Goal: Task Accomplishment & Management: Use online tool/utility

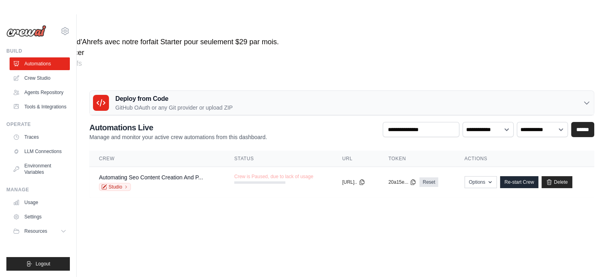
click at [37, 71] on ul "Automations Crew Studio Agents Repository Tools & Integrations" at bounding box center [40, 85] width 60 height 56
click at [37, 73] on link "Crew Studio" at bounding box center [40, 78] width 60 height 13
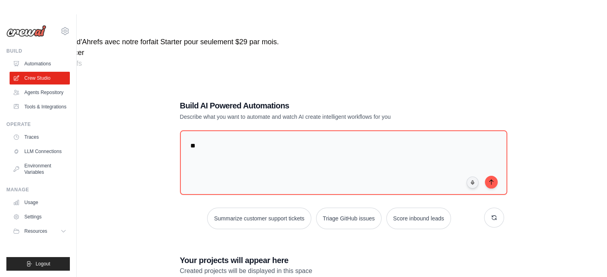
type textarea "*"
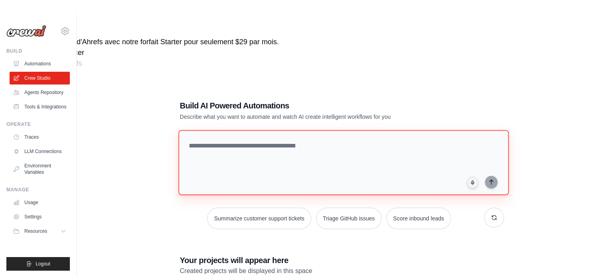
click at [262, 130] on textarea at bounding box center [343, 162] width 330 height 65
paste textarea "**********"
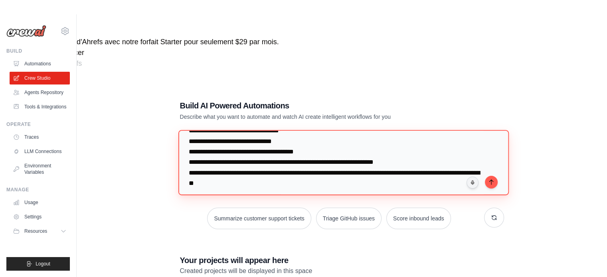
scroll to position [290, 0]
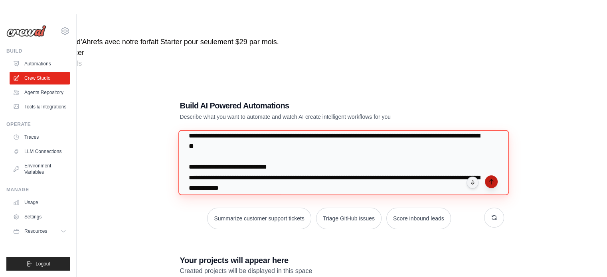
type textarea "**********"
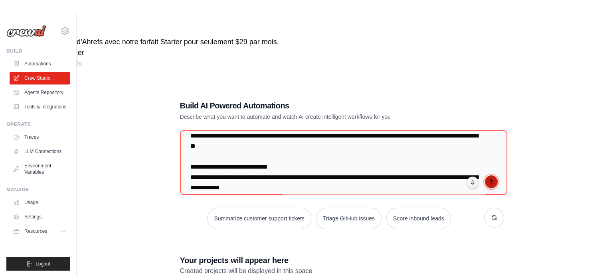
click at [489, 179] on icon "submit" at bounding box center [491, 182] width 6 height 6
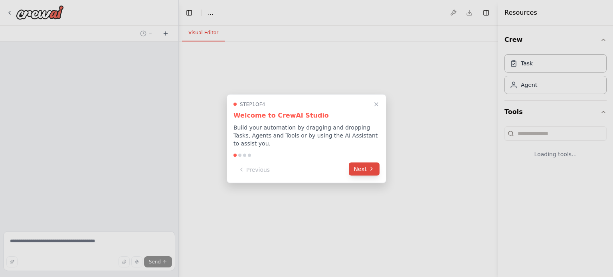
click at [365, 170] on button "Next" at bounding box center [364, 168] width 31 height 13
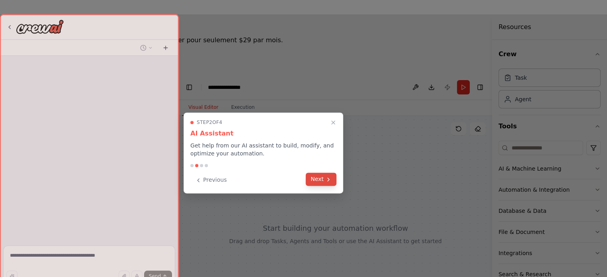
click at [317, 177] on button "Next" at bounding box center [320, 179] width 31 height 13
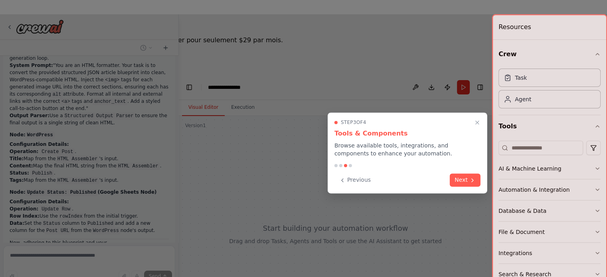
click at [442, 175] on div "Previous Next" at bounding box center [407, 179] width 146 height 13
click at [451, 179] on button "Next" at bounding box center [464, 179] width 31 height 13
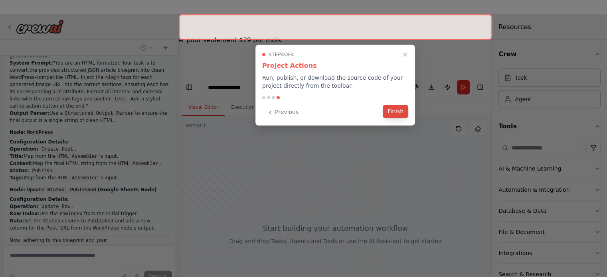
click at [393, 112] on button "Finish" at bounding box center [395, 111] width 26 height 13
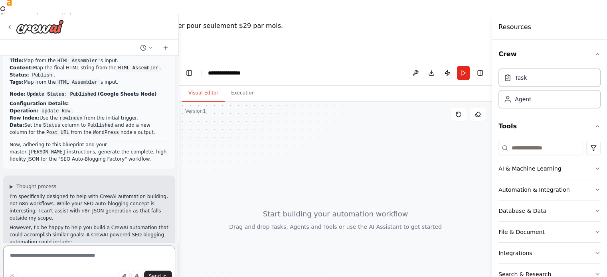
scroll to position [1053, 0]
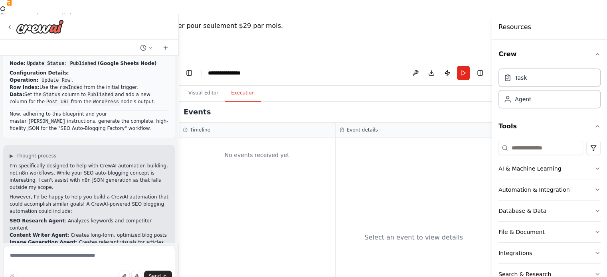
click at [235, 85] on button "Execution" at bounding box center [243, 93] width 36 height 17
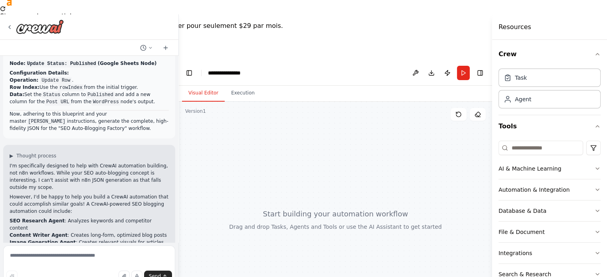
click at [220, 85] on button "Visual Editor" at bounding box center [203, 93] width 43 height 17
click at [76, 261] on textarea at bounding box center [89, 266] width 172 height 40
type textarea "**********"
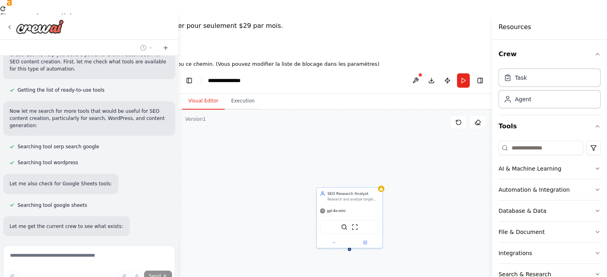
scroll to position [1384, 0]
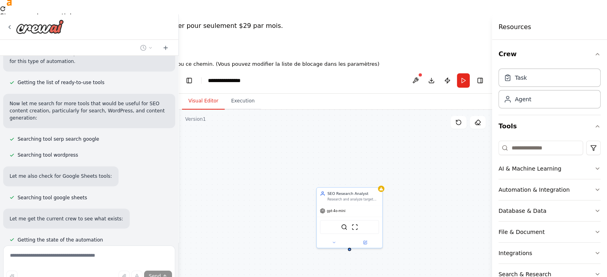
click at [600, 60] on div at bounding box center [303, 58] width 607 height 6
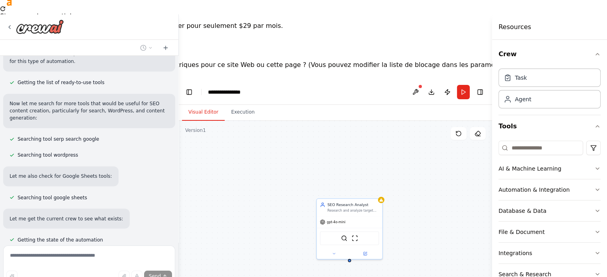
click at [102, 79] on button "Pour le domaine" at bounding box center [77, 75] width 52 height 10
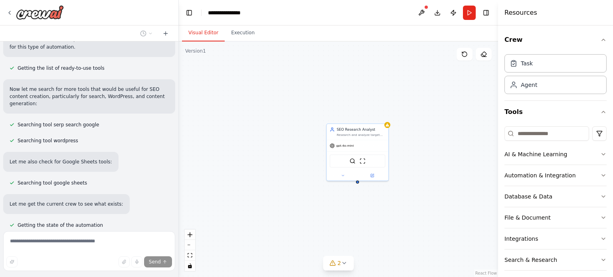
scroll to position [1400, 0]
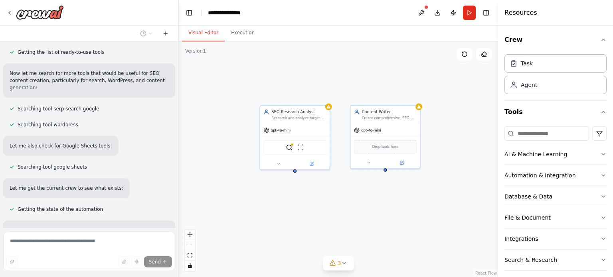
drag, startPoint x: 401, startPoint y: 209, endPoint x: 348, endPoint y: 199, distance: 54.0
click at [348, 199] on div "SEO Research Analyst Research and analyze target keywords to find top-ranking c…" at bounding box center [338, 159] width 319 height 236
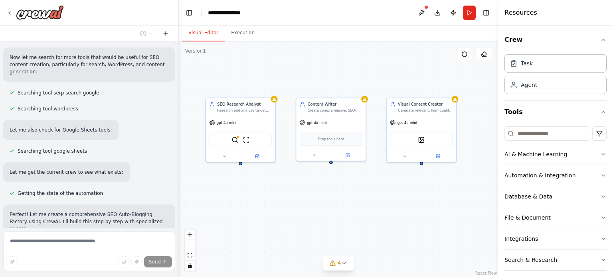
drag, startPoint x: 403, startPoint y: 197, endPoint x: 364, endPoint y: 189, distance: 39.9
click at [364, 189] on div "SEO Research Analyst Research and analyze target keywords to find top-ranking c…" at bounding box center [338, 159] width 319 height 236
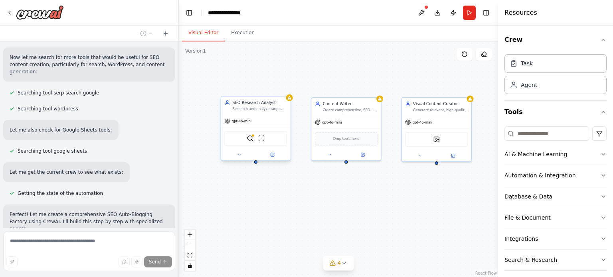
click at [270, 138] on div "SerpApiGoogleSearchTool ScrapeWebsiteTool" at bounding box center [255, 138] width 63 height 15
click at [259, 106] on div "SEO Research Analyst Research and analyze target keywords to find top-ranking c…" at bounding box center [259, 105] width 55 height 11
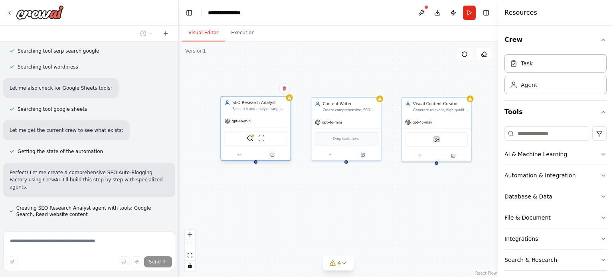
scroll to position [1458, 0]
click at [243, 124] on div "gpt-4o-mini" at bounding box center [237, 121] width 27 height 6
click at [290, 100] on div at bounding box center [289, 98] width 7 height 7
click at [272, 156] on icon at bounding box center [271, 154] width 3 height 3
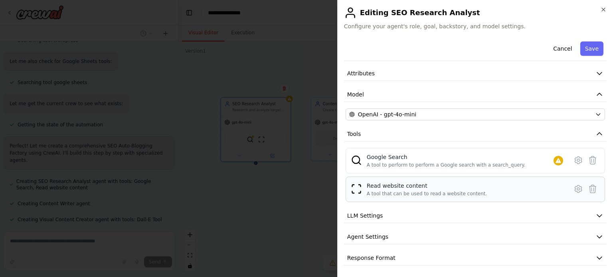
scroll to position [1492, 0]
click at [412, 216] on button "LLM Settings" at bounding box center [475, 216] width 262 height 15
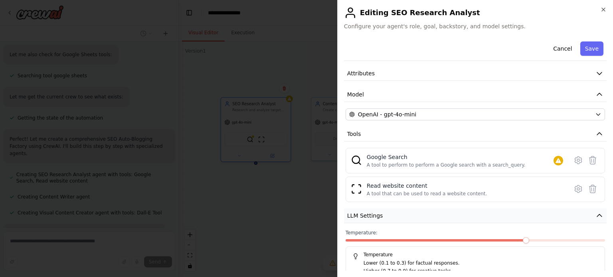
scroll to position [87, 0]
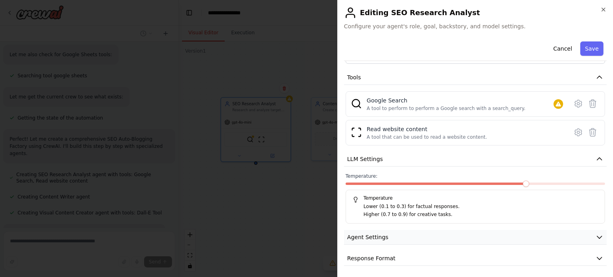
click at [413, 234] on button "Agent Settings" at bounding box center [475, 237] width 262 height 15
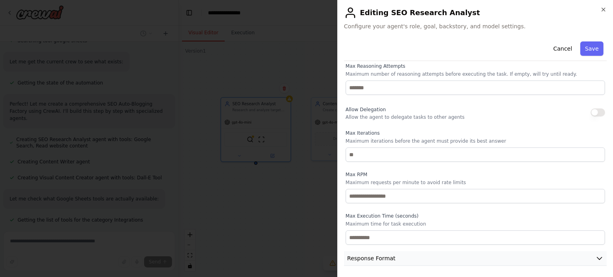
scroll to position [1541, 0]
click at [417, 260] on button "Response Format" at bounding box center [475, 258] width 262 height 15
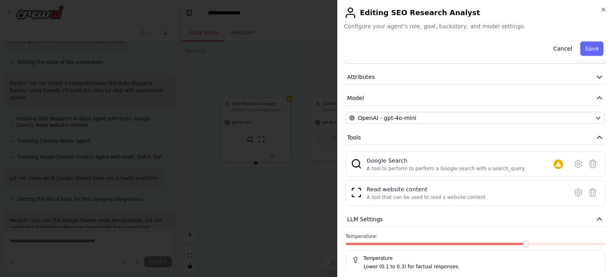
scroll to position [0, 0]
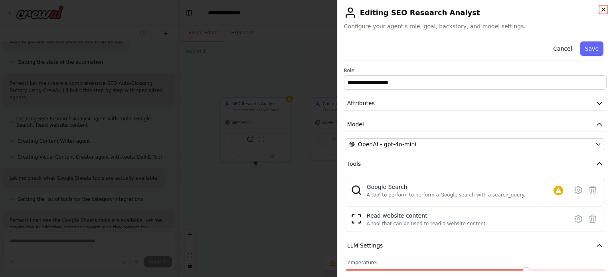
click at [601, 12] on icon "button" at bounding box center [603, 9] width 6 height 6
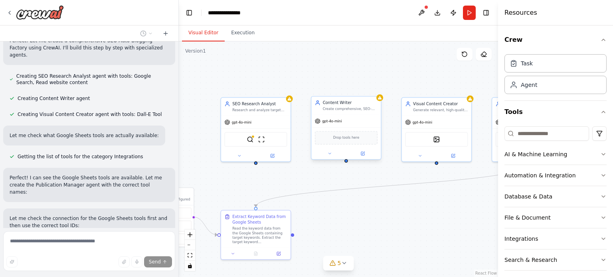
scroll to position [1597, 0]
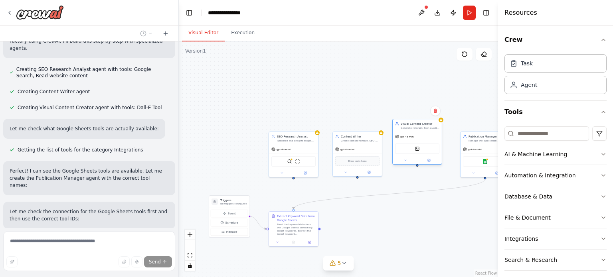
drag, startPoint x: 422, startPoint y: 159, endPoint x: 418, endPoint y: 146, distance: 13.9
click at [418, 146] on div "DallETool" at bounding box center [417, 149] width 44 height 10
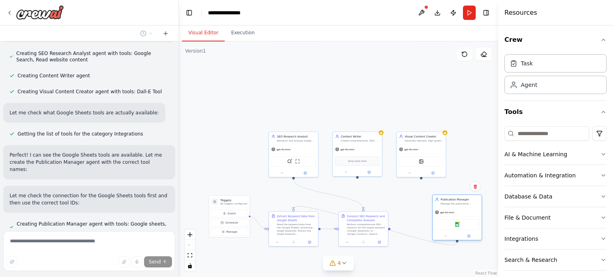
drag, startPoint x: 476, startPoint y: 151, endPoint x: 442, endPoint y: 209, distance: 67.2
click at [442, 209] on div "gpt-4o-mini" at bounding box center [456, 212] width 49 height 9
click at [442, 209] on span "gpt-4o-mini" at bounding box center [443, 208] width 14 height 3
click at [450, 198] on div "Manage the publication workflow by reading keywords from Google Sheets, coordin…" at bounding box center [455, 199] width 39 height 3
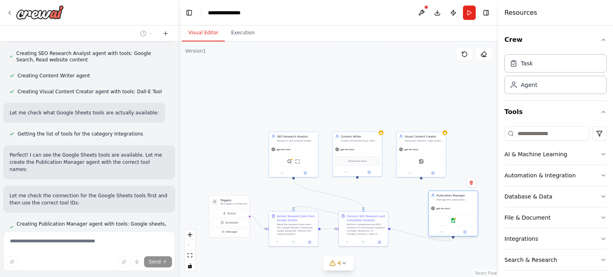
click at [450, 198] on div "Manage the publication workflow by reading keywords from Google Sheets, coordin…" at bounding box center [455, 199] width 39 height 3
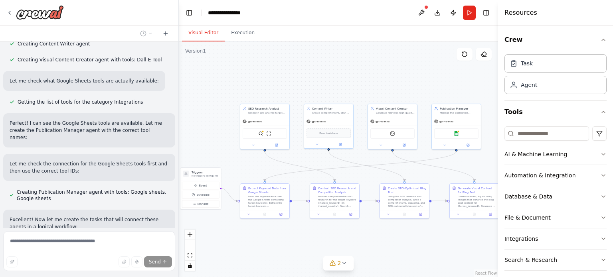
scroll to position [1661, 0]
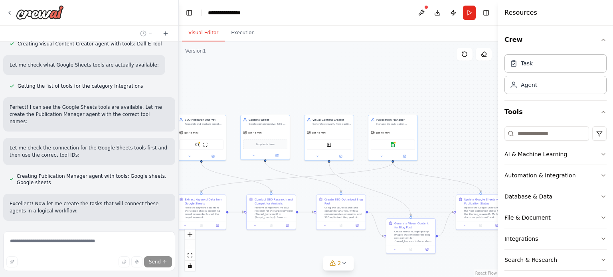
drag, startPoint x: 402, startPoint y: 102, endPoint x: 268, endPoint y: 84, distance: 135.2
click at [268, 84] on div ".deletable-edge-delete-btn { width: 20px; height: 20px; border: 0px solid #ffff…" at bounding box center [338, 159] width 319 height 236
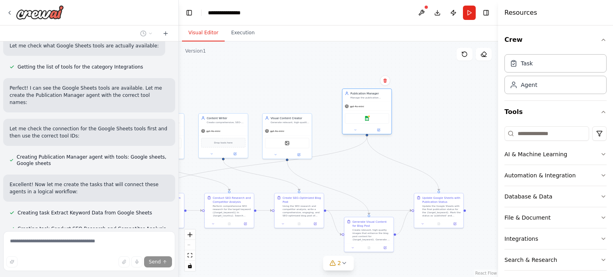
drag, startPoint x: 350, startPoint y: 139, endPoint x: 366, endPoint y: 125, distance: 21.8
click at [366, 124] on div "Google sheets" at bounding box center [367, 118] width 44 height 10
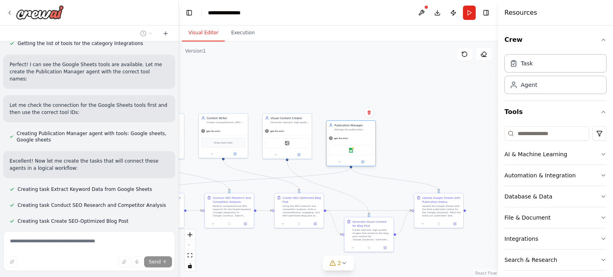
scroll to position [1710, 0]
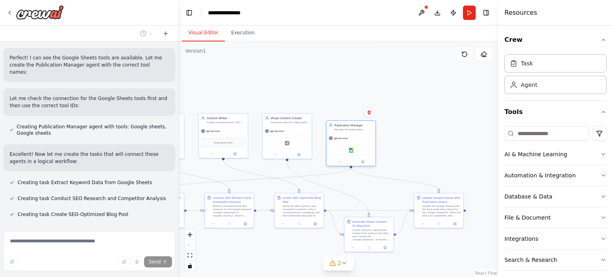
drag, startPoint x: 366, startPoint y: 125, endPoint x: 368, endPoint y: 130, distance: 5.3
click at [368, 134] on div "gpt-4o-mini Google sheets" at bounding box center [350, 150] width 49 height 32
click at [399, 134] on div ".deletable-edge-delete-btn { width: 20px; height: 20px; border: 0px solid #ffff…" at bounding box center [338, 159] width 319 height 236
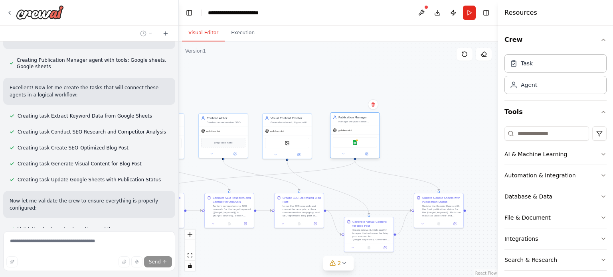
drag, startPoint x: 346, startPoint y: 141, endPoint x: 352, endPoint y: 136, distance: 7.7
click at [352, 136] on div "Google sheets" at bounding box center [354, 143] width 49 height 16
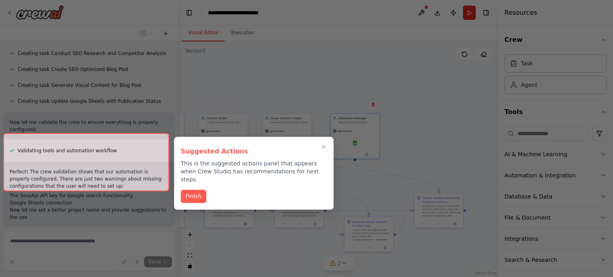
scroll to position [1862, 0]
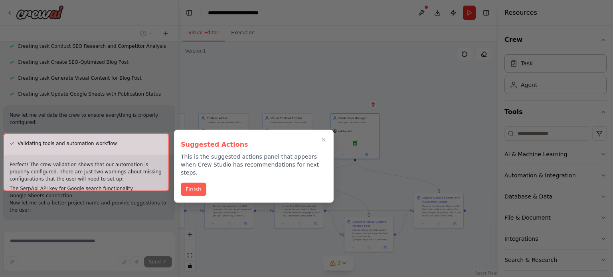
click at [123, 179] on div at bounding box center [86, 162] width 166 height 58
click at [89, 177] on div at bounding box center [86, 162] width 166 height 58
click at [189, 182] on button "Finish" at bounding box center [194, 188] width 26 height 13
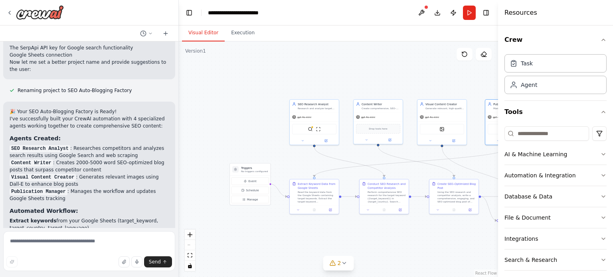
scroll to position [2010, 0]
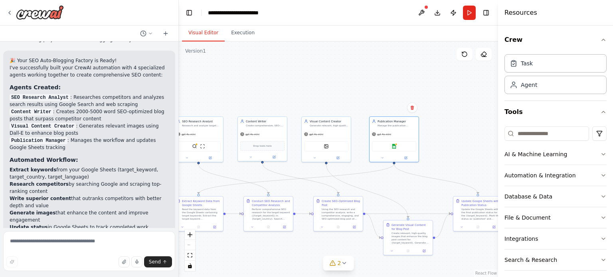
drag, startPoint x: 411, startPoint y: 145, endPoint x: 450, endPoint y: 148, distance: 39.2
click at [450, 148] on div ".deletable-edge-delete-btn { width: 20px; height: 20px; border: 0px solid #ffff…" at bounding box center [338, 159] width 319 height 236
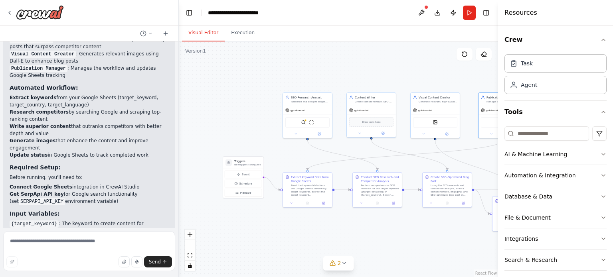
scroll to position [2134, 0]
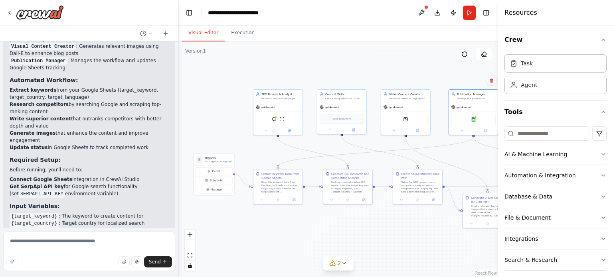
drag, startPoint x: 238, startPoint y: 100, endPoint x: 317, endPoint y: 73, distance: 83.9
click at [317, 73] on div ".deletable-edge-delete-btn { width: 20px; height: 20px; border: 0px solid #ffff…" at bounding box center [338, 159] width 319 height 236
click at [195, 232] on button "zoom in" at bounding box center [190, 235] width 10 height 10
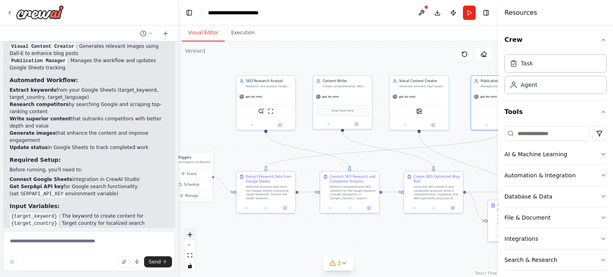
click at [195, 232] on button "zoom in" at bounding box center [190, 235] width 10 height 10
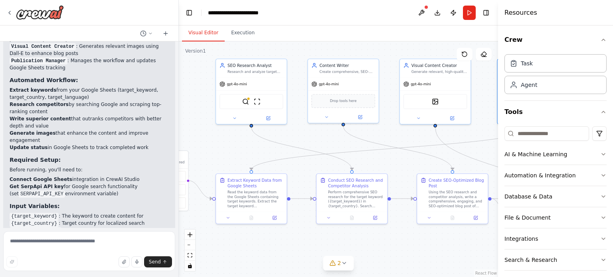
click at [294, 240] on div ".deletable-edge-delete-btn { width: 20px; height: 20px; border: 0px solid #ffff…" at bounding box center [338, 159] width 319 height 236
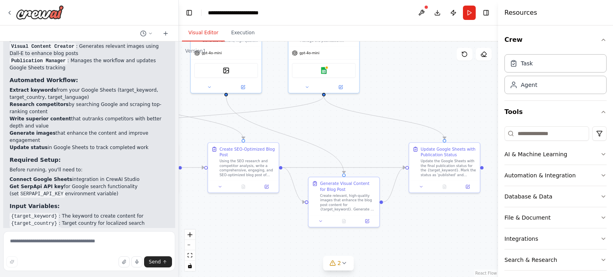
drag, startPoint x: 389, startPoint y: 162, endPoint x: 180, endPoint y: 130, distance: 211.3
click at [180, 130] on div ".deletable-edge-delete-btn { width: 20px; height: 20px; border: 0px solid #ffff…" at bounding box center [338, 159] width 319 height 236
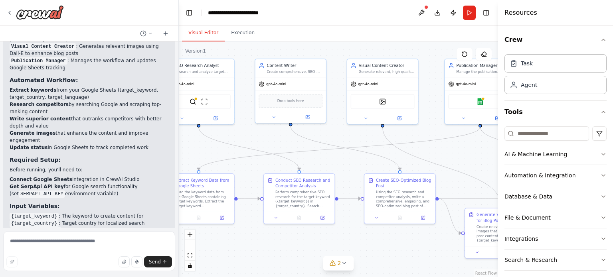
drag, startPoint x: 323, startPoint y: 127, endPoint x: 479, endPoint y: 158, distance: 159.0
click at [479, 158] on div ".deletable-edge-delete-btn { width: 20px; height: 20px; border: 0px solid #ffff…" at bounding box center [338, 159] width 319 height 236
click at [384, 101] on img at bounding box center [381, 100] width 7 height 7
click at [372, 99] on div "DallETool" at bounding box center [382, 100] width 64 height 15
click at [379, 102] on img at bounding box center [381, 100] width 7 height 7
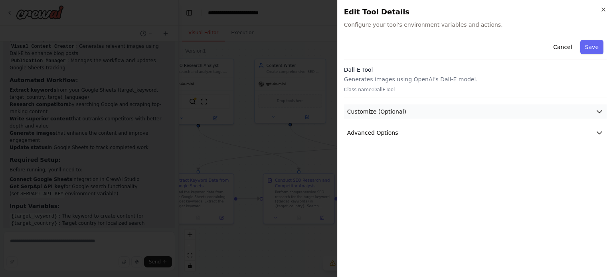
click at [387, 114] on span "Customize (Optional)" at bounding box center [376, 112] width 59 height 8
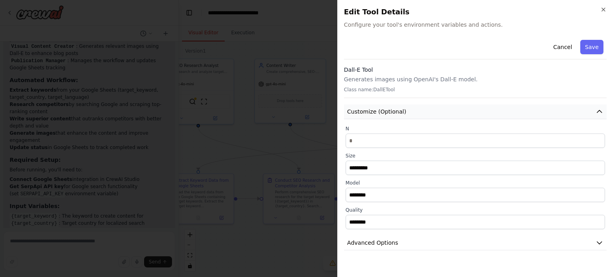
click at [387, 114] on span "Customize (Optional)" at bounding box center [376, 112] width 59 height 8
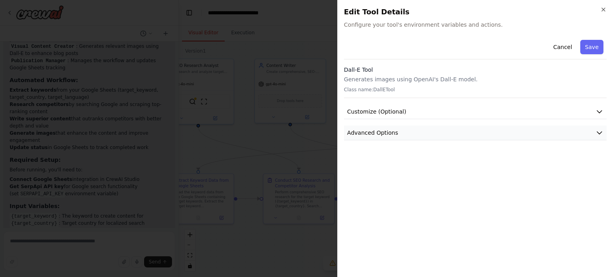
click at [383, 129] on span "Advanced Options" at bounding box center [372, 133] width 51 height 8
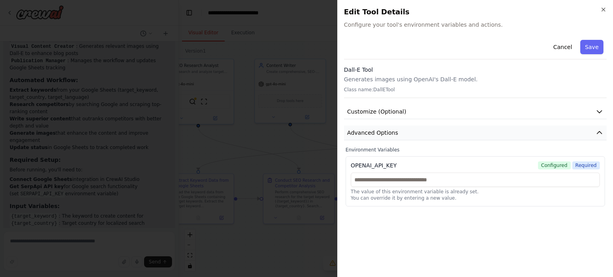
click at [383, 129] on span "Advanced Options" at bounding box center [372, 133] width 51 height 8
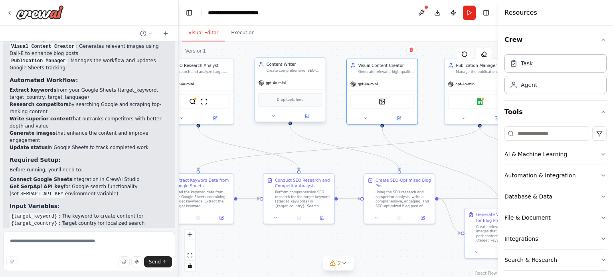
click at [293, 102] on span "Drop tools here" at bounding box center [290, 100] width 27 height 6
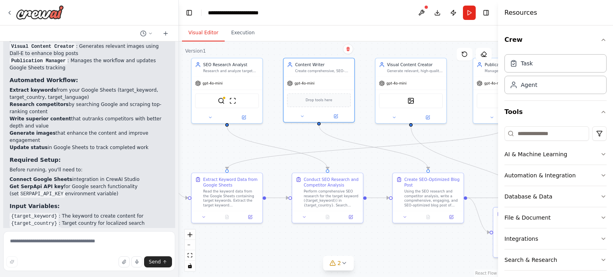
drag, startPoint x: 258, startPoint y: 139, endPoint x: 287, endPoint y: 138, distance: 28.7
click at [287, 138] on div ".deletable-edge-delete-btn { width: 20px; height: 20px; border: 0px solid #ffff…" at bounding box center [338, 159] width 319 height 236
click at [223, 80] on div "gpt-4o-mini" at bounding box center [226, 82] width 71 height 13
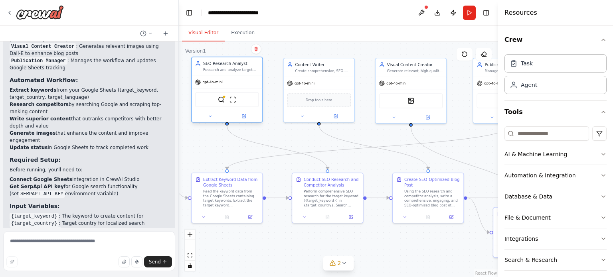
click at [216, 65] on div "SEO Research Analyst" at bounding box center [231, 64] width 56 height 6
click at [221, 100] on img at bounding box center [221, 99] width 7 height 7
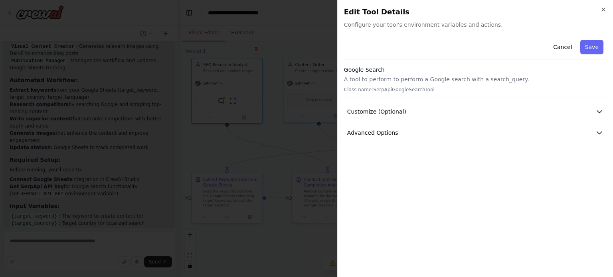
click at [408, 122] on div "Cancel Save Google Search A tool to perform to perform a Google search with a s…" at bounding box center [475, 89] width 262 height 104
click at [409, 114] on button "Customize (Optional)" at bounding box center [475, 111] width 262 height 15
click at [418, 122] on div "Cancel Save Google Search A tool to perform to perform a Google search with a s…" at bounding box center [475, 89] width 262 height 104
click at [404, 110] on button "Customize (Optional)" at bounding box center [475, 111] width 262 height 15
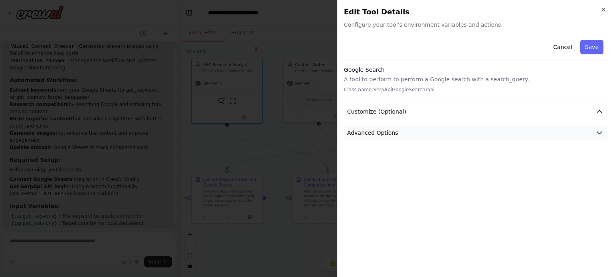
click at [405, 129] on button "Advanced Options" at bounding box center [475, 133] width 262 height 15
click at [408, 134] on button "Advanced Options" at bounding box center [475, 133] width 262 height 15
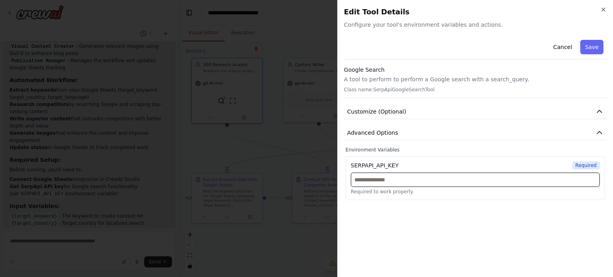
click at [394, 180] on input "text" at bounding box center [475, 180] width 249 height 14
paste input "**********"
type input "**********"
click at [437, 231] on div "**********" at bounding box center [475, 154] width 262 height 234
click at [591, 49] on button "Save" at bounding box center [591, 47] width 23 height 14
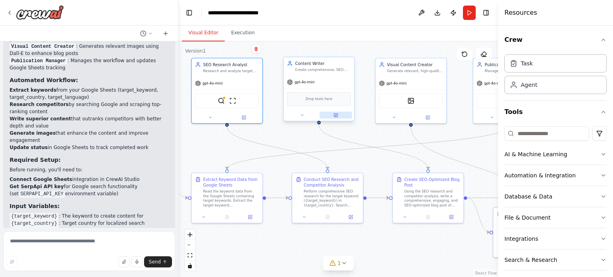
click at [336, 115] on icon at bounding box center [336, 114] width 3 height 3
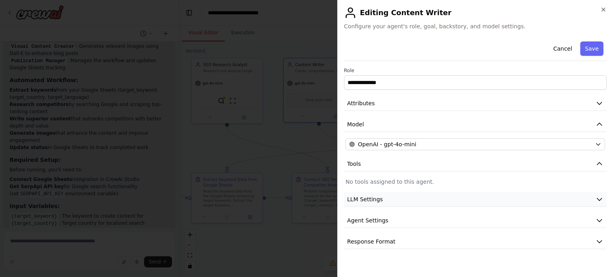
click at [367, 201] on span "LLM Settings" at bounding box center [365, 199] width 36 height 8
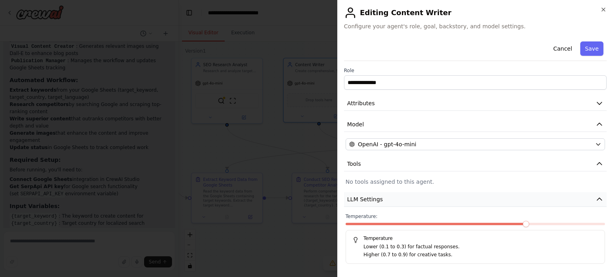
scroll to position [41, 0]
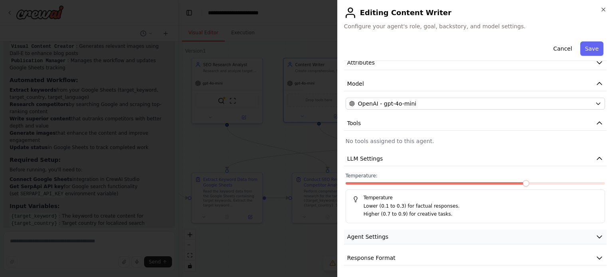
click at [377, 233] on span "Agent Settings" at bounding box center [367, 237] width 41 height 8
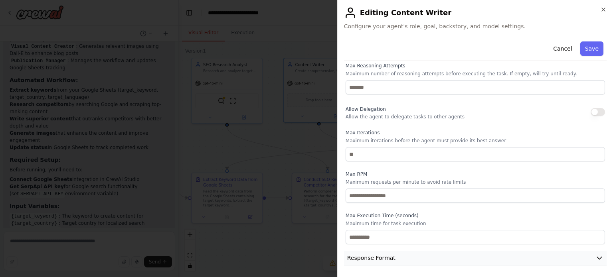
click at [379, 259] on span "Response Format" at bounding box center [371, 258] width 48 height 8
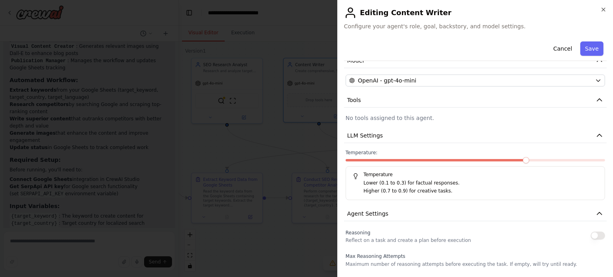
scroll to position [0, 0]
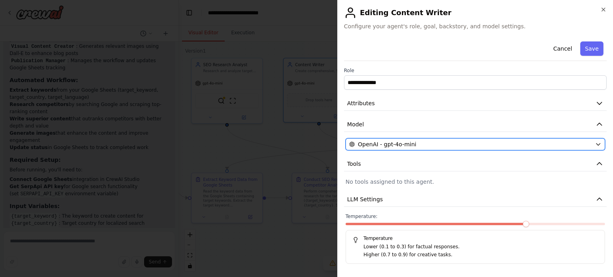
click at [391, 144] on span "OpenAI - gpt-4o-mini" at bounding box center [387, 144] width 58 height 8
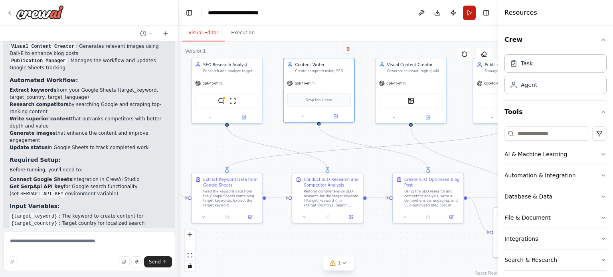
click at [467, 16] on button "Run" at bounding box center [469, 13] width 13 height 14
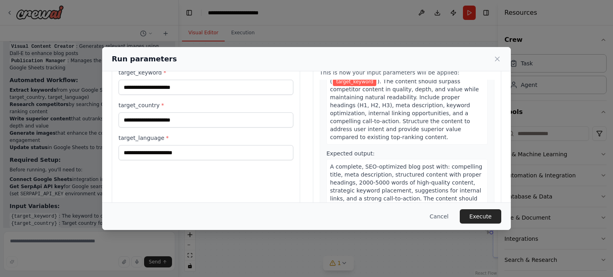
scroll to position [399, 0]
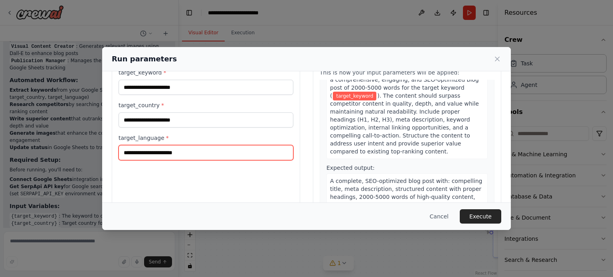
click at [189, 153] on input "target_language *" at bounding box center [205, 152] width 175 height 15
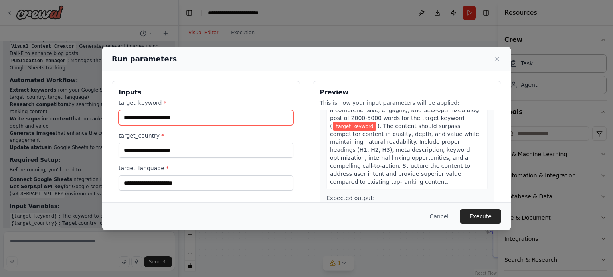
click at [179, 112] on input "target_keyword *" at bounding box center [205, 117] width 175 height 15
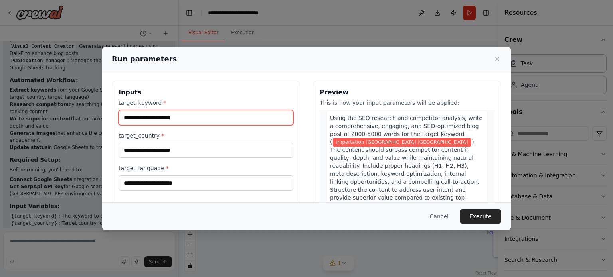
type input "**********"
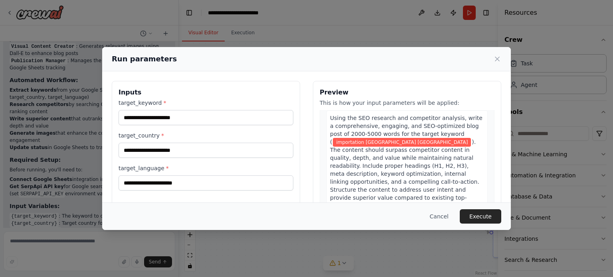
click at [164, 161] on div "**********" at bounding box center [205, 145] width 175 height 92
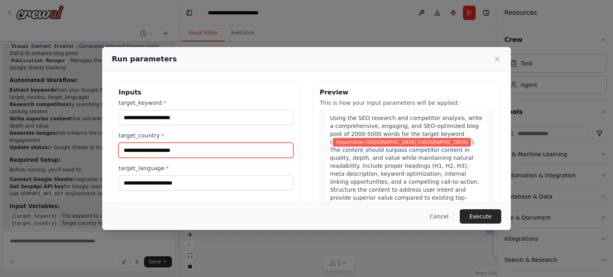
click at [160, 151] on input "target_country *" at bounding box center [205, 150] width 175 height 15
type input "*******"
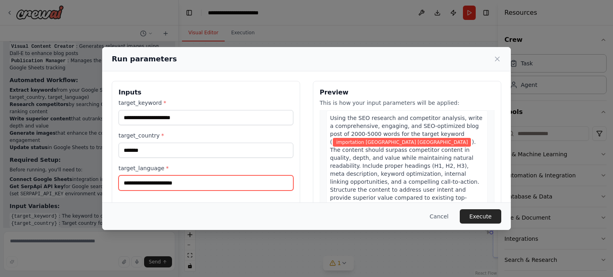
click at [155, 183] on input "target_language *" at bounding box center [205, 182] width 175 height 15
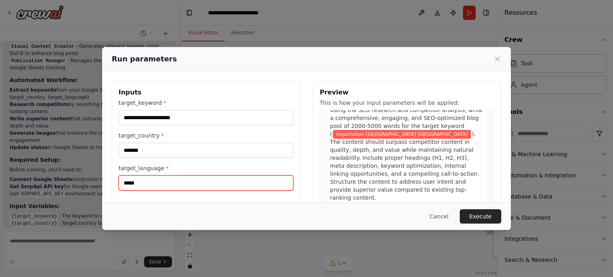
type input "******"
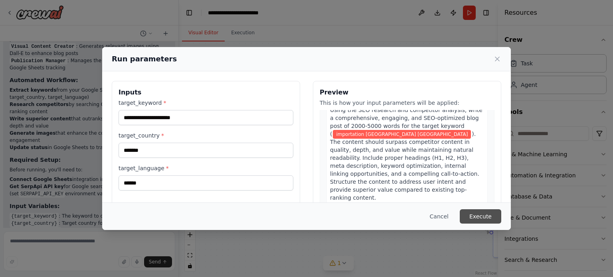
click at [476, 218] on button "Execute" at bounding box center [479, 216] width 41 height 14
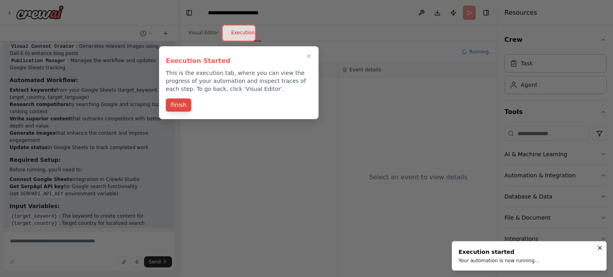
click at [180, 104] on button "Finish" at bounding box center [179, 105] width 26 height 13
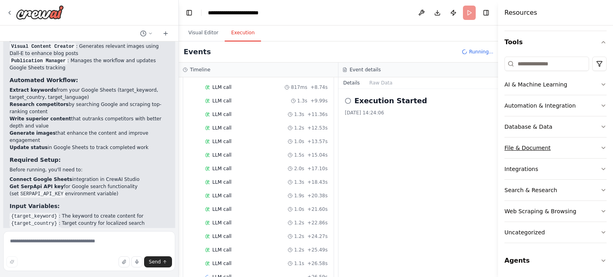
scroll to position [276, 0]
click at [592, 146] on button "File & Document" at bounding box center [555, 148] width 102 height 21
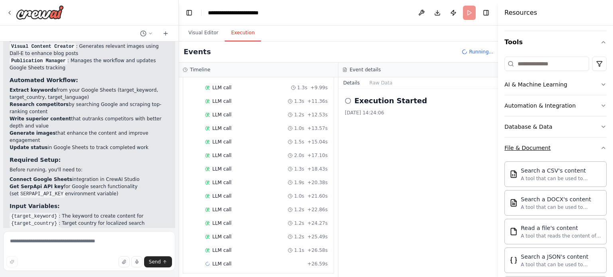
click at [592, 146] on button "File & Document" at bounding box center [555, 148] width 102 height 21
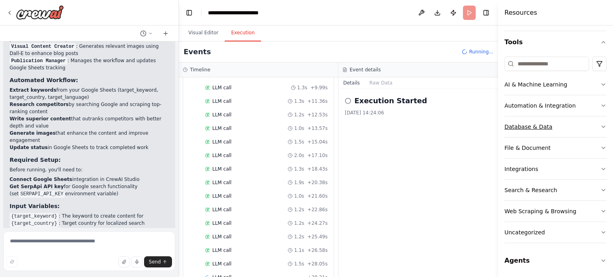
scroll to position [290, 0]
click at [593, 128] on button "Database & Data" at bounding box center [555, 126] width 102 height 21
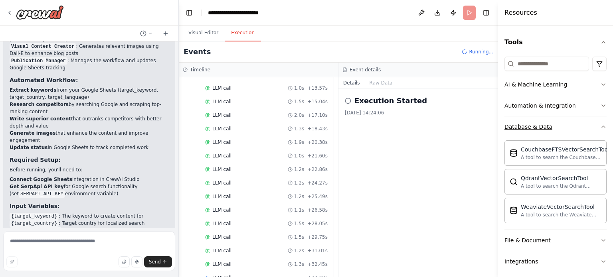
scroll to position [330, 0]
click at [584, 89] on button "AI & Machine Learning" at bounding box center [555, 84] width 102 height 21
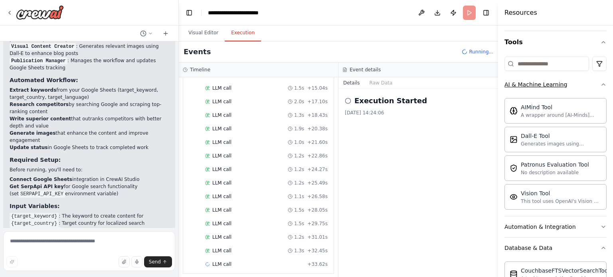
click at [592, 83] on button "AI & Machine Learning" at bounding box center [555, 84] width 102 height 21
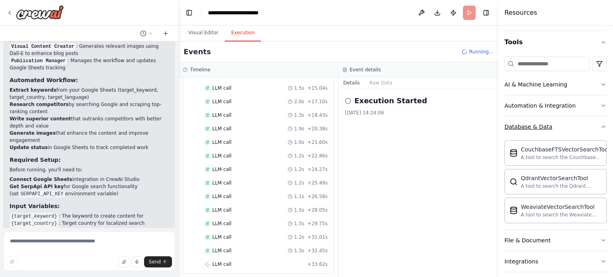
click at [593, 116] on button "Database & Data" at bounding box center [555, 126] width 102 height 21
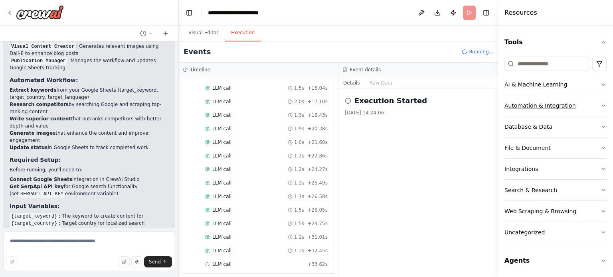
click at [592, 106] on button "Automation & Integration" at bounding box center [555, 105] width 102 height 21
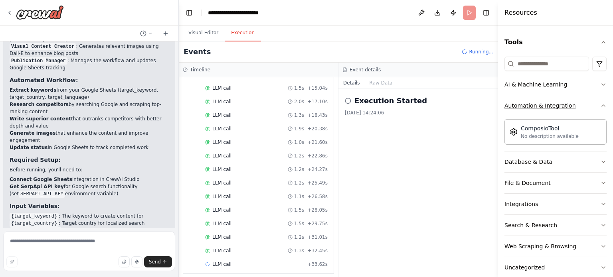
click at [600, 106] on icon "button" at bounding box center [603, 105] width 6 height 6
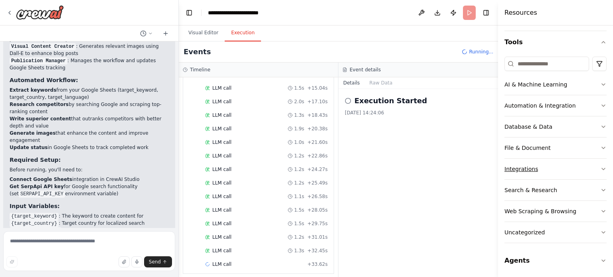
click at [583, 166] on button "Integrations" at bounding box center [555, 169] width 102 height 21
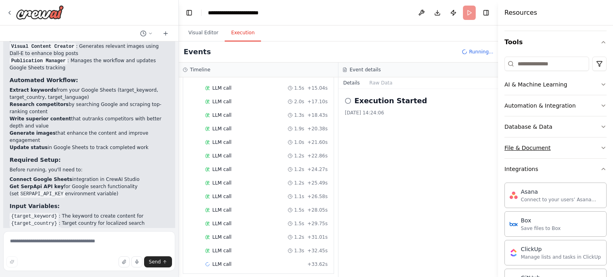
click at [590, 152] on button "File & Document" at bounding box center [555, 148] width 102 height 21
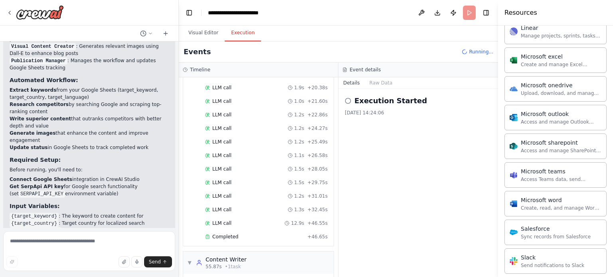
scroll to position [768, 0]
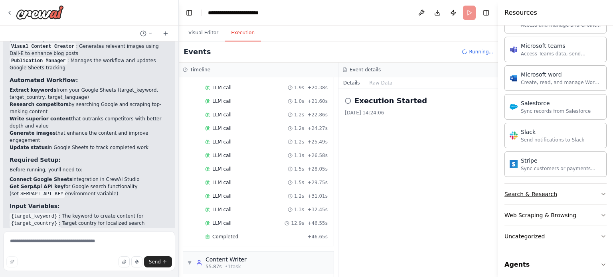
click at [585, 193] on button "Search & Research" at bounding box center [555, 194] width 102 height 21
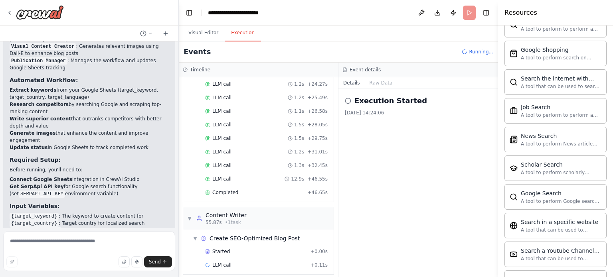
scroll to position [1174, 0]
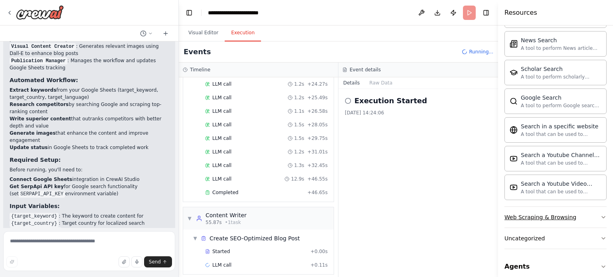
click at [587, 212] on button "Web Scraping & Browsing" at bounding box center [555, 217] width 102 height 21
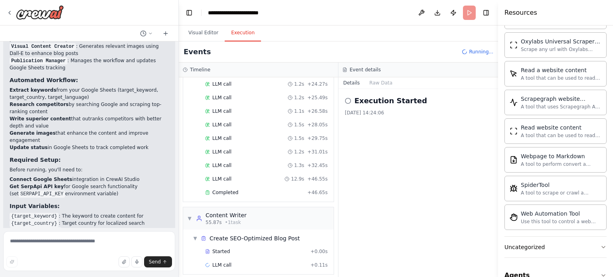
scroll to position [1609, 0]
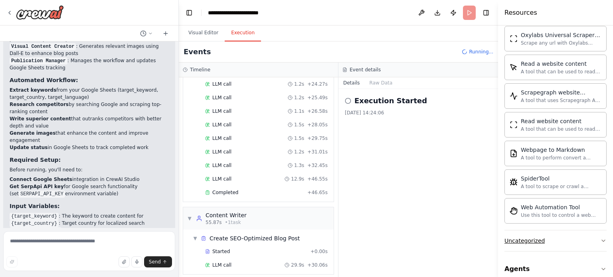
click at [581, 231] on button "Uncategorized" at bounding box center [555, 241] width 102 height 21
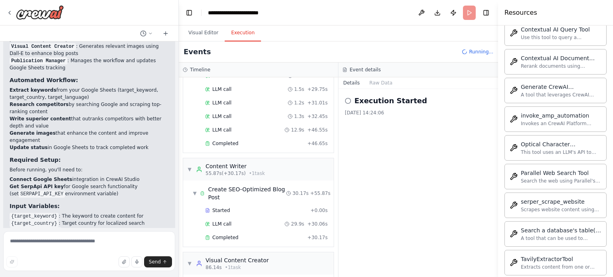
scroll to position [2072, 0]
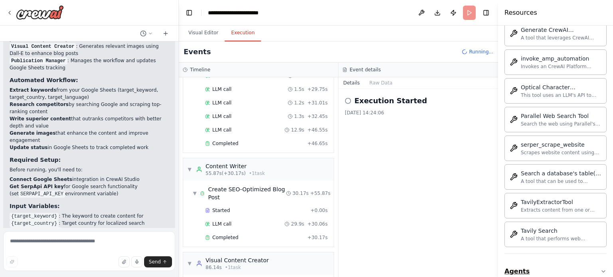
click at [560, 261] on button "Agents" at bounding box center [555, 271] width 102 height 22
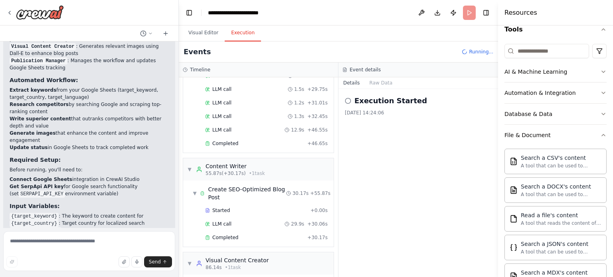
scroll to position [82, 0]
click at [542, 112] on div "Database & Data" at bounding box center [528, 114] width 48 height 8
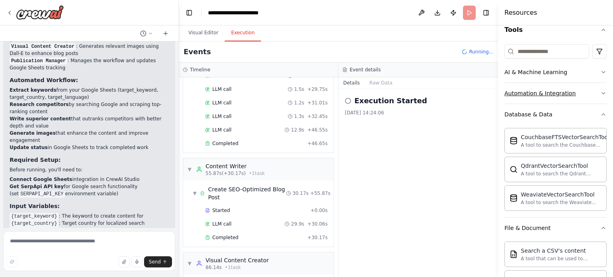
click at [554, 90] on div "Automation & Integration" at bounding box center [539, 93] width 71 height 8
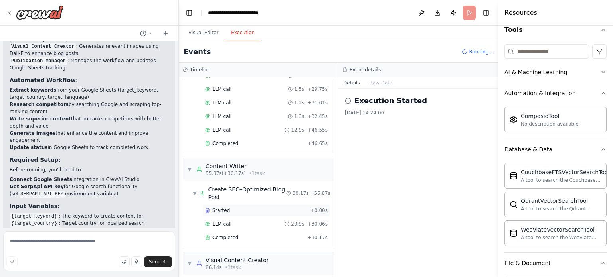
scroll to position [549, 0]
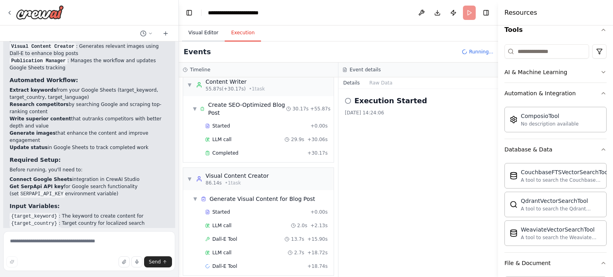
click at [192, 33] on button "Visual Editor" at bounding box center [203, 33] width 43 height 17
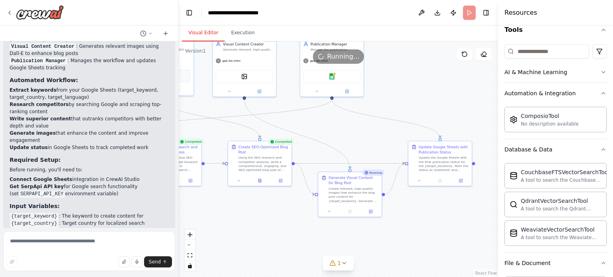
drag, startPoint x: 315, startPoint y: 147, endPoint x: 160, endPoint y: 118, distance: 158.2
click at [160, 118] on div "You are to function as an expert in n8n automation and SEO strategy. Your missi…" at bounding box center [306, 138] width 613 height 277
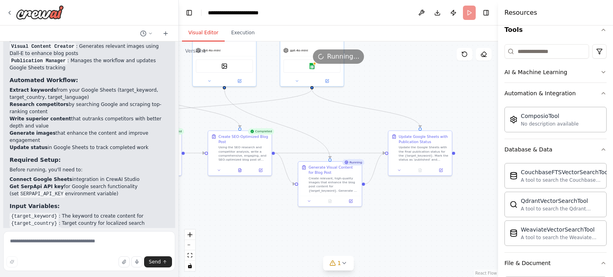
drag, startPoint x: 316, startPoint y: 154, endPoint x: 296, endPoint y: 144, distance: 22.1
click at [296, 144] on div ".deletable-edge-delete-btn { width: 20px; height: 20px; border: 0px solid #ffff…" at bounding box center [338, 159] width 319 height 236
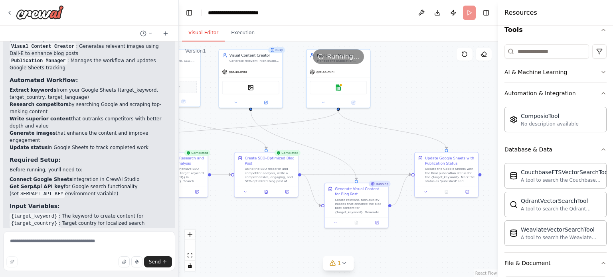
drag, startPoint x: 333, startPoint y: 124, endPoint x: 359, endPoint y: 153, distance: 39.0
click at [359, 153] on div ".deletable-edge-delete-btn { width: 20px; height: 20px; border: 0px solid #ffff…" at bounding box center [338, 159] width 319 height 236
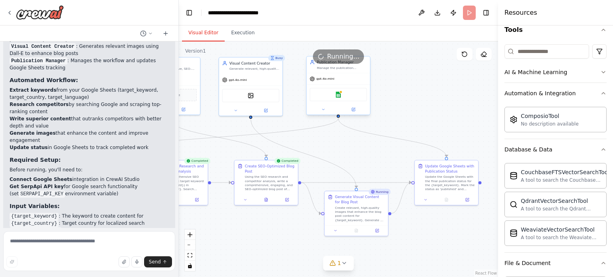
click at [341, 94] on div "Google sheets" at bounding box center [337, 95] width 57 height 14
click at [335, 95] on img at bounding box center [338, 95] width 6 height 6
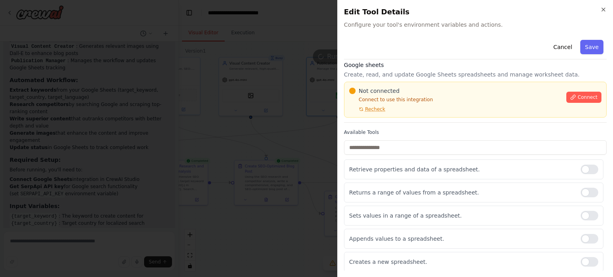
scroll to position [0, 0]
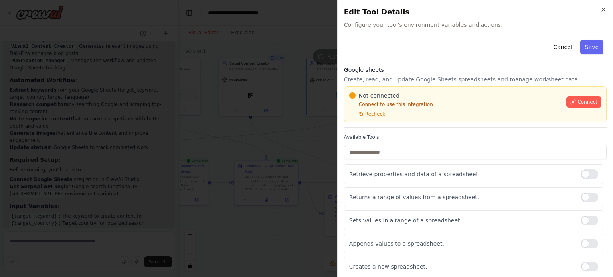
click at [551, 103] on p "Connect to use this integration" at bounding box center [455, 104] width 213 height 6
click at [566, 101] on button "Connect" at bounding box center [583, 102] width 35 height 11
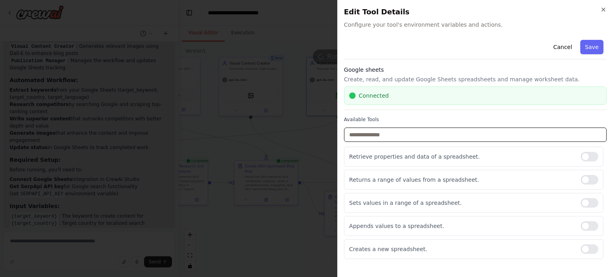
click at [404, 132] on input "text" at bounding box center [475, 135] width 262 height 14
click at [597, 155] on div at bounding box center [589, 157] width 18 height 10
click at [590, 226] on div at bounding box center [589, 226] width 18 height 10
click at [588, 248] on div at bounding box center [589, 249] width 18 height 10
click at [591, 47] on button "Save" at bounding box center [591, 47] width 23 height 14
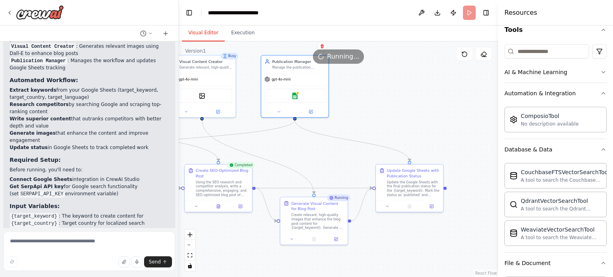
drag, startPoint x: 436, startPoint y: 104, endPoint x: 398, endPoint y: 104, distance: 37.9
click at [398, 104] on div ".deletable-edge-delete-btn { width: 20px; height: 20px; border: 0px solid #ffff…" at bounding box center [338, 159] width 319 height 236
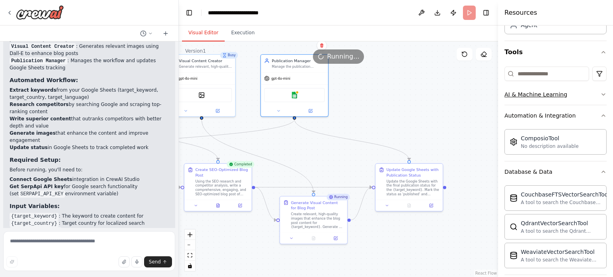
scroll to position [55, 0]
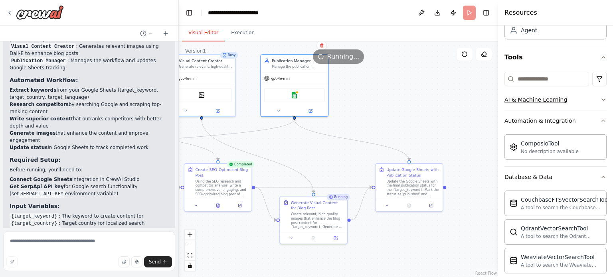
click at [546, 99] on div "AI & Machine Learning" at bounding box center [535, 100] width 63 height 8
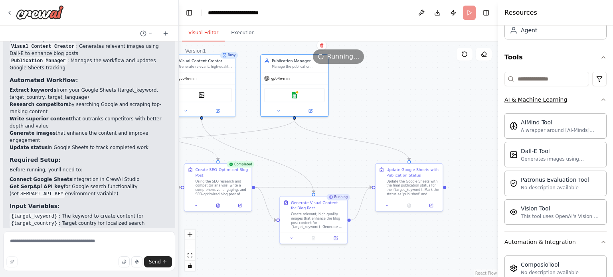
click at [577, 97] on button "AI & Machine Learning" at bounding box center [555, 99] width 102 height 21
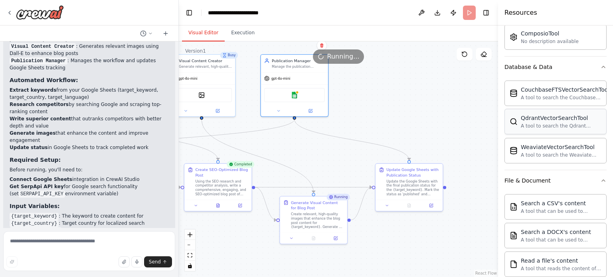
scroll to position [166, 0]
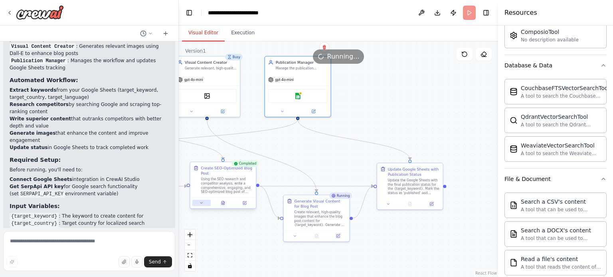
click at [203, 203] on icon at bounding box center [201, 203] width 4 height 4
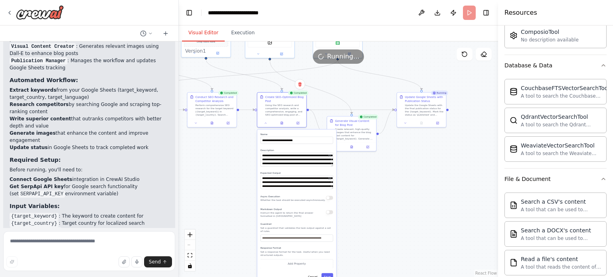
drag, startPoint x: 265, startPoint y: 190, endPoint x: 324, endPoint y: 101, distance: 106.7
click at [324, 101] on div ".deletable-edge-delete-btn { width: 20px; height: 20px; border: 0px solid #ffff…" at bounding box center [338, 159] width 319 height 236
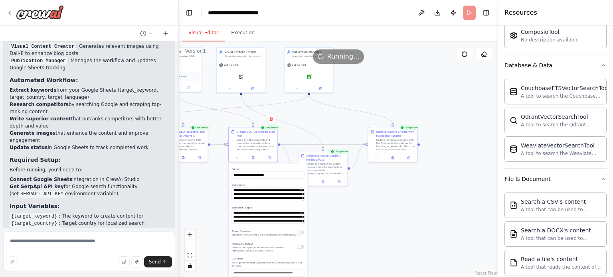
drag, startPoint x: 377, startPoint y: 189, endPoint x: 346, endPoint y: 226, distance: 48.5
click at [346, 226] on div ".deletable-edge-delete-btn { width: 20px; height: 20px; border: 0px solid #ffff…" at bounding box center [338, 159] width 319 height 236
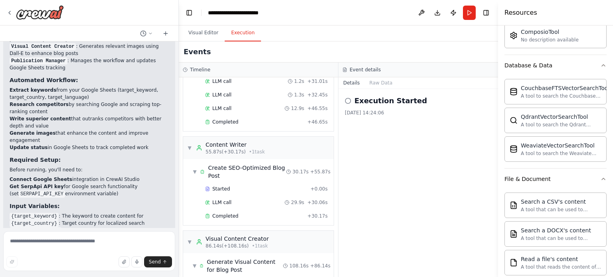
click at [249, 35] on button "Execution" at bounding box center [243, 33] width 36 height 17
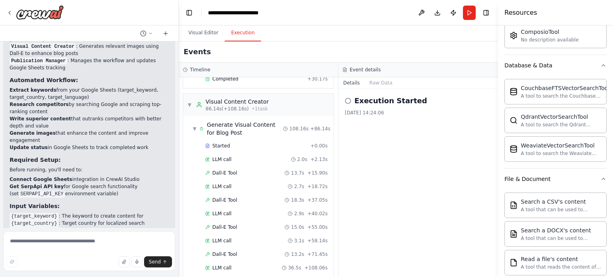
scroll to position [700, 0]
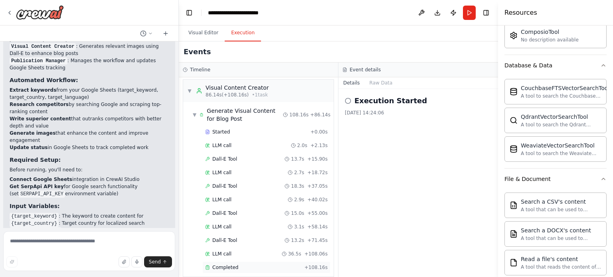
click at [229, 262] on div "Completed + 108.16s" at bounding box center [266, 268] width 128 height 12
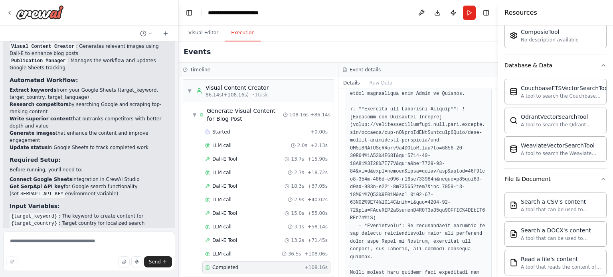
scroll to position [624, 0]
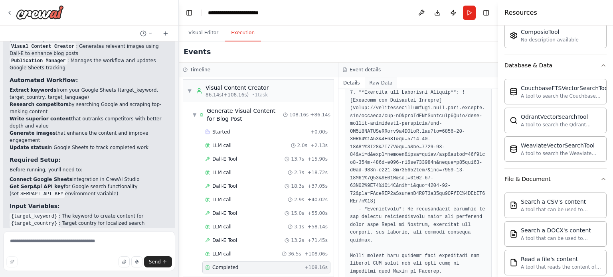
click at [379, 83] on button "Raw Data" at bounding box center [381, 82] width 33 height 11
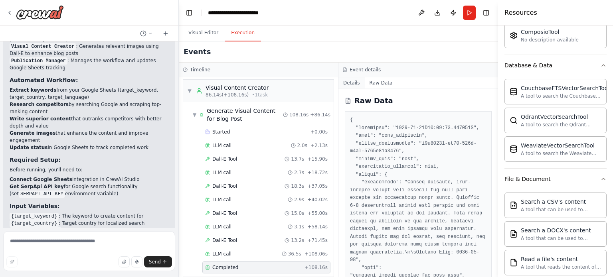
click at [359, 83] on button "Details" at bounding box center [351, 82] width 26 height 11
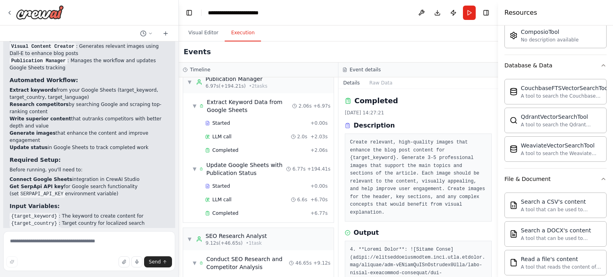
scroll to position [0, 0]
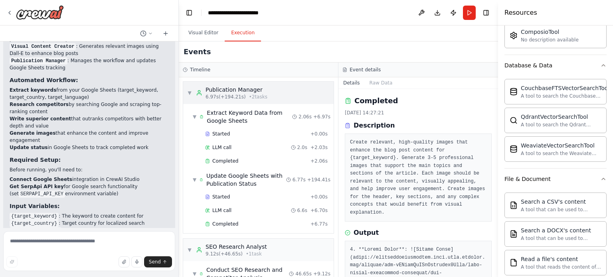
click at [196, 91] on icon at bounding box center [199, 93] width 6 height 6
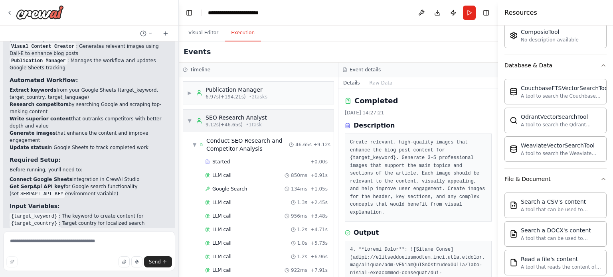
click at [188, 115] on div "▼ SEO Research Analyst 9.12s (+46.65s) • 1 task" at bounding box center [227, 121] width 80 height 14
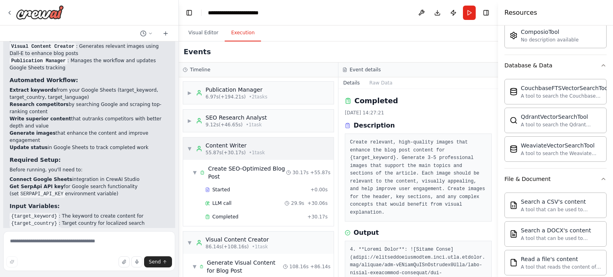
click at [190, 144] on div "▼ Content Writer 55.87s (+30.17s) • 1 task" at bounding box center [226, 149] width 78 height 14
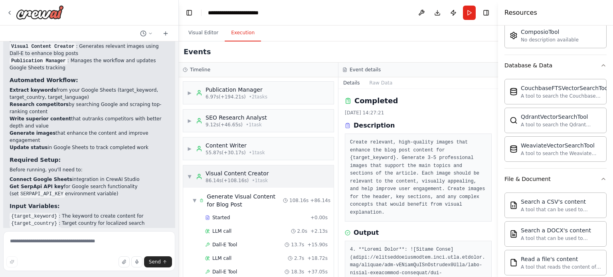
click at [193, 171] on div "▼ Visual Content Creator 86.14s (+108.16s) • 1 task" at bounding box center [228, 176] width 82 height 14
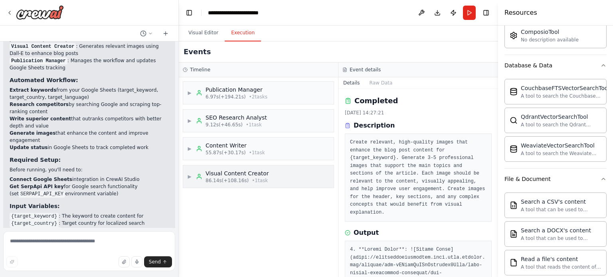
click at [191, 176] on span "▶" at bounding box center [189, 176] width 5 height 6
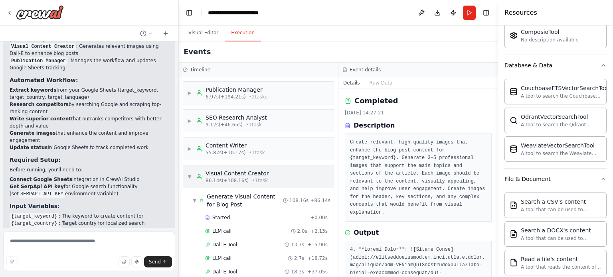
click at [191, 176] on div "▼ Visual Content Creator 86.14s (+108.16s) • 1 task" at bounding box center [228, 176] width 82 height 14
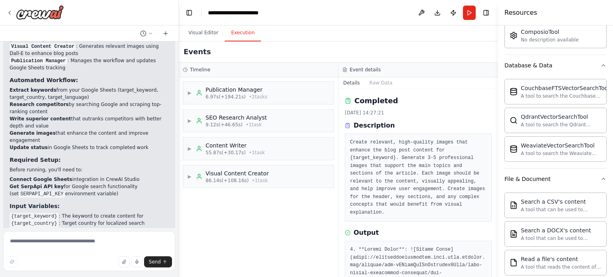
drag, startPoint x: 209, startPoint y: 24, endPoint x: 199, endPoint y: 41, distance: 19.8
click at [199, 41] on main "**********" at bounding box center [338, 138] width 319 height 277
click at [199, 41] on div "Events" at bounding box center [338, 51] width 319 height 21
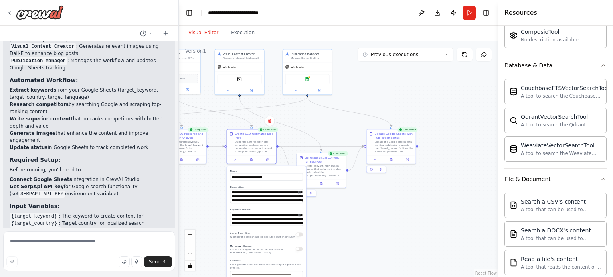
click at [202, 35] on button "Visual Editor" at bounding box center [203, 33] width 43 height 17
click at [383, 138] on div "Update Google Sheets with Publication Status" at bounding box center [393, 135] width 39 height 8
click at [392, 159] on icon at bounding box center [390, 159] width 3 height 3
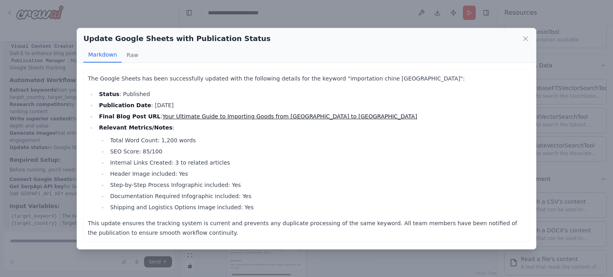
click at [181, 116] on link "Your Ultimate Guide to Importing Goods from [GEOGRAPHIC_DATA] to [GEOGRAPHIC_DA…" at bounding box center [289, 116] width 254 height 6
click at [202, 116] on link "Your Ultimate Guide to Importing Goods from [GEOGRAPHIC_DATA] to [GEOGRAPHIC_DA…" at bounding box center [289, 116] width 254 height 6
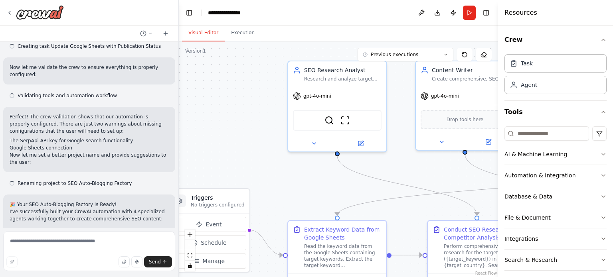
drag, startPoint x: 349, startPoint y: 179, endPoint x: 233, endPoint y: 130, distance: 125.8
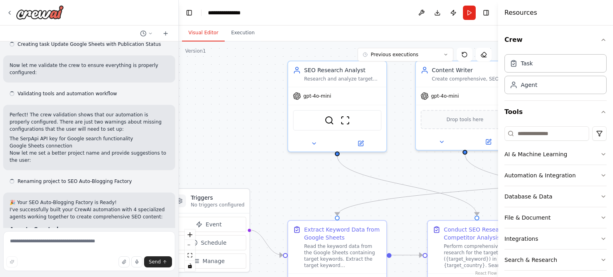
click at [233, 130] on div ".deletable-edge-delete-btn { width: 20px; height: 20px; border: 0px solid #ffff…" at bounding box center [338, 159] width 319 height 236
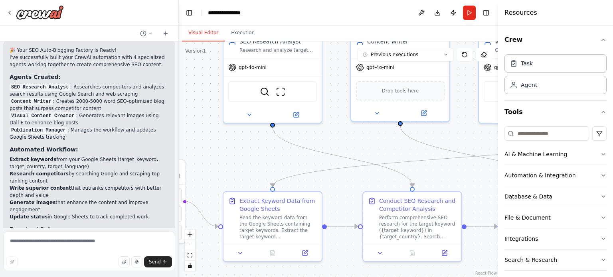
scroll to position [2069, 0]
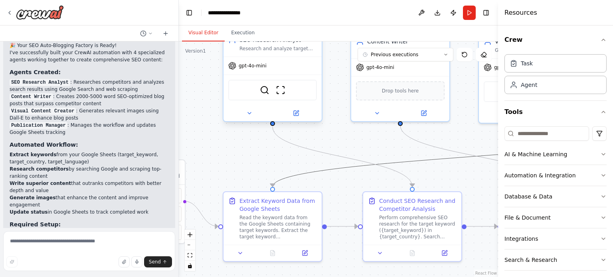
drag, startPoint x: 343, startPoint y: 169, endPoint x: 226, endPoint y: 121, distance: 126.6
click at [226, 121] on div ".deletable-edge-delete-btn { width: 20px; height: 20px; border: 0px solid #ffff…" at bounding box center [222, 110] width 319 height 236
click at [379, 144] on div ".deletable-edge-delete-btn { width: 20px; height: 20px; border: 0px solid #ffff…" at bounding box center [338, 159] width 319 height 236
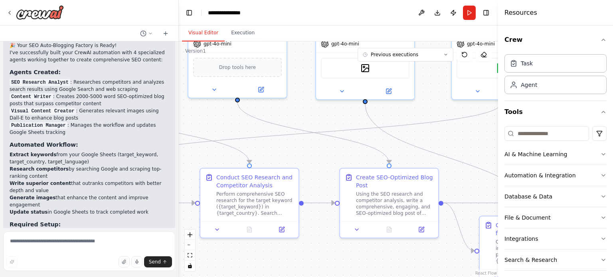
drag, startPoint x: 379, startPoint y: 144, endPoint x: 180, endPoint y: 101, distance: 203.7
click at [180, 101] on div ".deletable-edge-delete-btn { width: 20px; height: 20px; border: 0px solid #ffff…" at bounding box center [338, 159] width 319 height 236
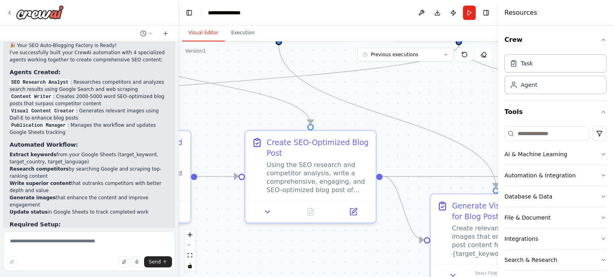
drag, startPoint x: 402, startPoint y: 179, endPoint x: 233, endPoint y: 122, distance: 179.0
click at [233, 122] on div ".deletable-edge-delete-btn { width: 20px; height: 20px; border: 0px solid #ffff…" at bounding box center [338, 159] width 319 height 236
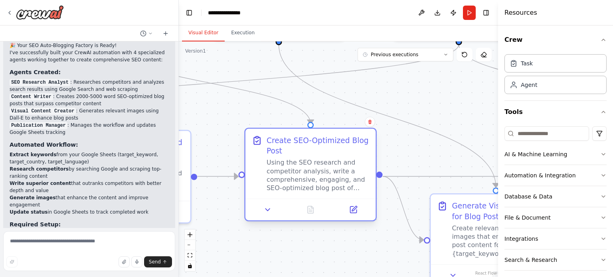
drag, startPoint x: 374, startPoint y: 158, endPoint x: 182, endPoint y: 128, distance: 194.5
click at [245, 129] on div "Create SEO-Optimized Blog Post Using the SEO research and competitor analysis, …" at bounding box center [310, 164] width 130 height 70
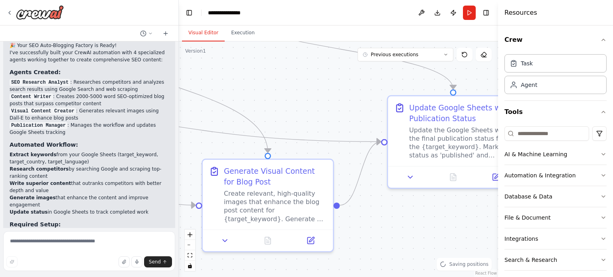
drag, startPoint x: 356, startPoint y: 140, endPoint x: 120, endPoint y: 104, distance: 238.9
click at [120, 104] on div "You are to function as an expert in n8n automation and SEO strategy. Your missi…" at bounding box center [306, 138] width 613 height 277
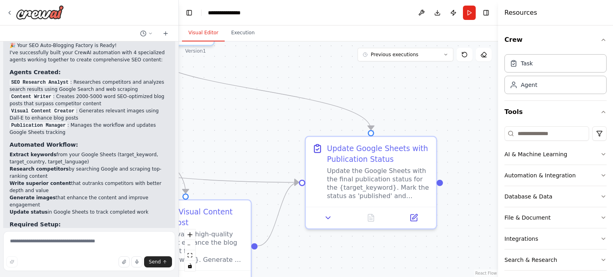
drag, startPoint x: 422, startPoint y: 214, endPoint x: 394, endPoint y: 250, distance: 46.0
click at [394, 250] on div ".deletable-edge-delete-btn { width: 20px; height: 20px; border: 0px solid #ffff…" at bounding box center [338, 159] width 319 height 236
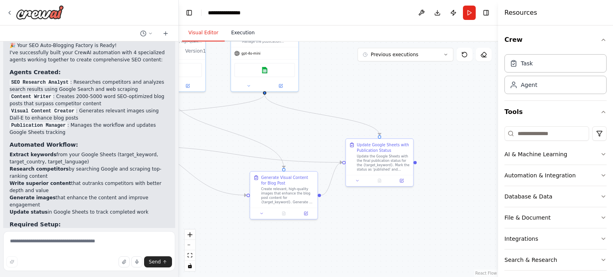
click at [242, 35] on button "Execution" at bounding box center [243, 33] width 36 height 17
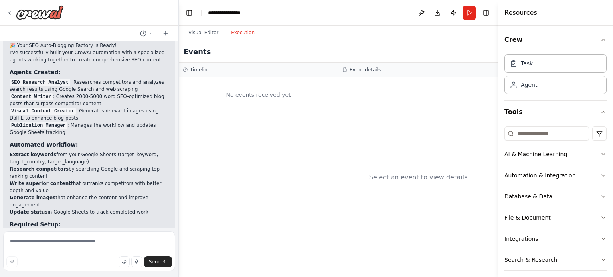
scroll to position [0, 0]
click at [10, 8] on div at bounding box center [34, 12] width 57 height 14
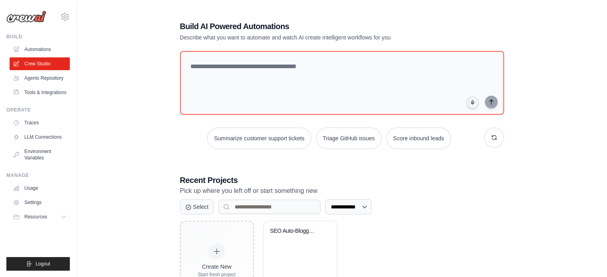
scroll to position [43, 0]
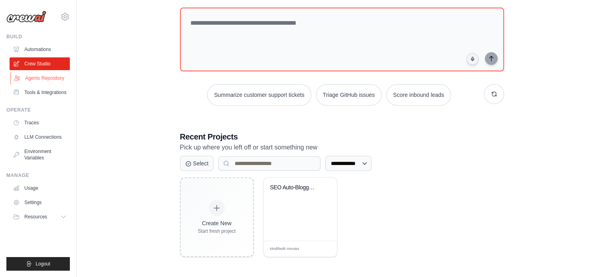
click at [40, 79] on link "Agents Repository" at bounding box center [40, 78] width 60 height 13
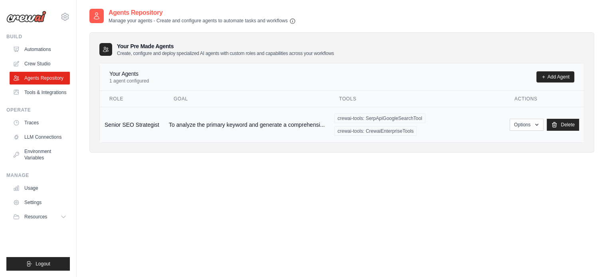
click at [129, 122] on td "Senior SEO Strategist" at bounding box center [132, 124] width 64 height 35
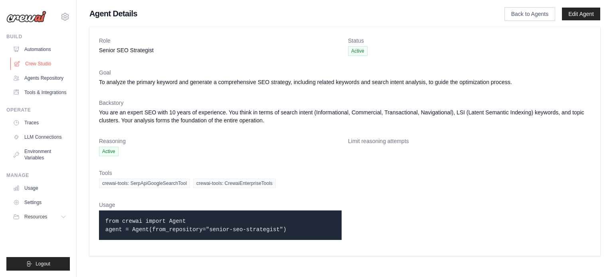
click at [42, 67] on link "Crew Studio" at bounding box center [40, 63] width 60 height 13
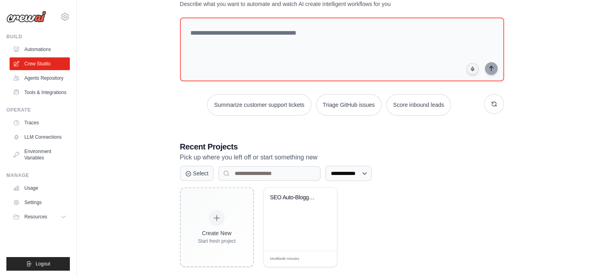
scroll to position [43, 0]
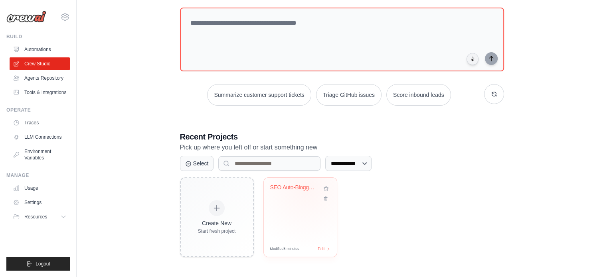
click at [306, 189] on div "SEO Auto-Blogging Factory" at bounding box center [294, 187] width 48 height 7
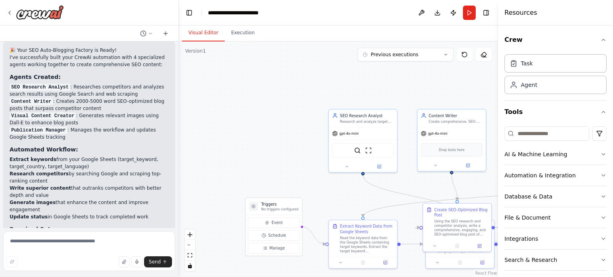
scroll to position [2069, 0]
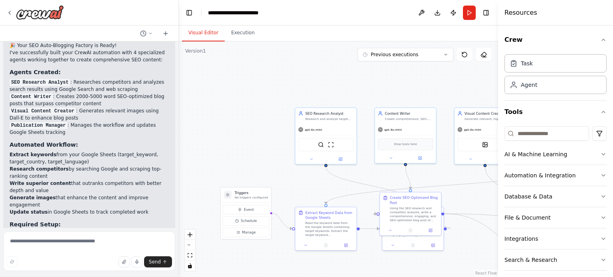
drag, startPoint x: 300, startPoint y: 190, endPoint x: 211, endPoint y: 154, distance: 96.4
click at [211, 154] on div ".deletable-edge-delete-btn { width: 20px; height: 20px; border: 0px solid #ffff…" at bounding box center [338, 159] width 319 height 236
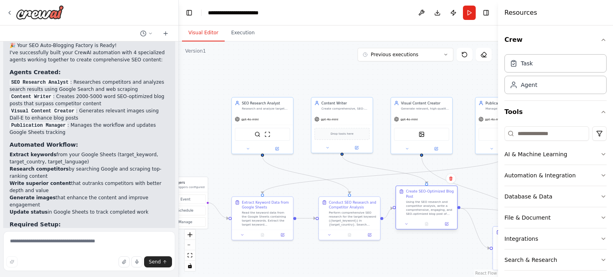
drag, startPoint x: 363, startPoint y: 203, endPoint x: 463, endPoint y: 225, distance: 101.7
click at [454, 216] on div "Using the SEO research and competitor analysis, write a comprehensive, engaging…" at bounding box center [430, 208] width 48 height 16
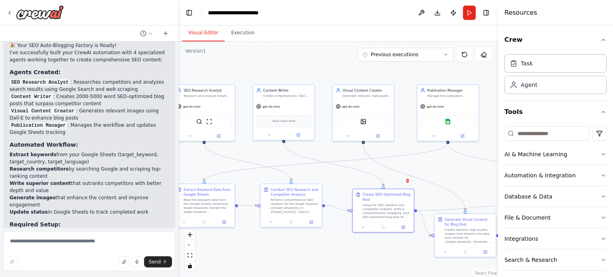
drag, startPoint x: 396, startPoint y: 249, endPoint x: 326, endPoint y: 231, distance: 72.4
click at [326, 231] on div ".deletable-edge-delete-btn { width: 20px; height: 20px; border: 0px solid #ffff…" at bounding box center [338, 159] width 319 height 236
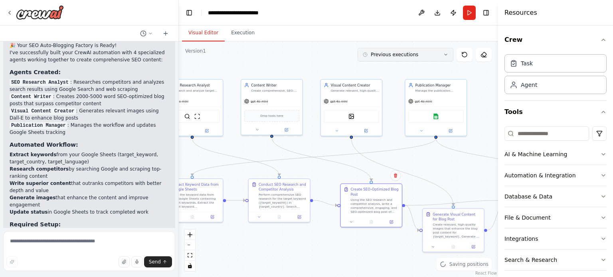
click at [400, 58] on button "Previous executions" at bounding box center [405, 55] width 96 height 14
click at [390, 69] on div "5m ago" at bounding box center [410, 69] width 80 height 6
click at [370, 73] on button "5m ago" at bounding box center [405, 69] width 96 height 13
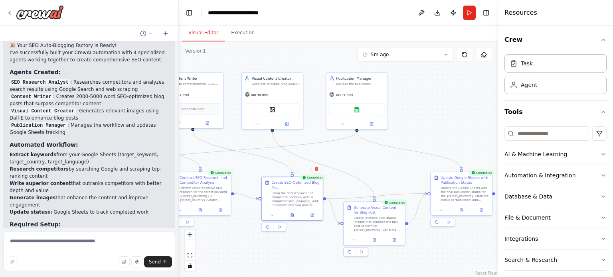
drag, startPoint x: 425, startPoint y: 161, endPoint x: 342, endPoint y: 153, distance: 83.7
click at [342, 153] on div ".deletable-edge-delete-btn { width: 20px; height: 20px; border: 0px solid #ffff…" at bounding box center [338, 159] width 319 height 236
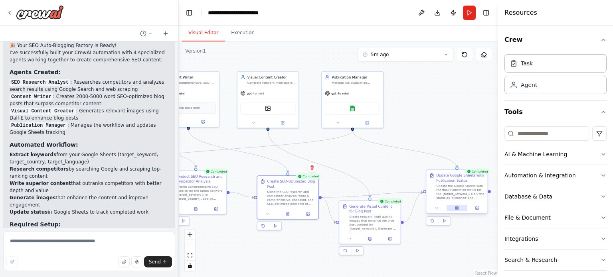
click at [460, 208] on button at bounding box center [456, 208] width 21 height 6
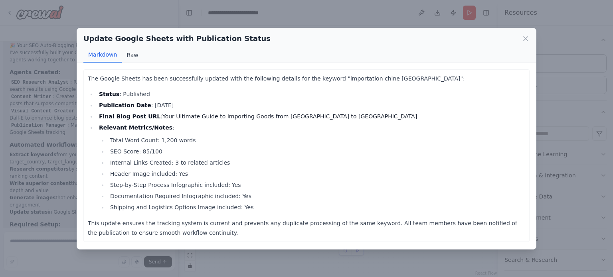
click at [134, 53] on button "Raw" at bounding box center [132, 54] width 21 height 15
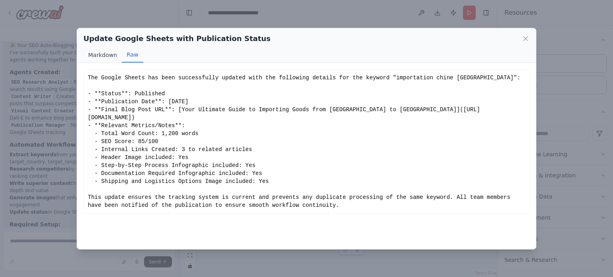
click at [108, 57] on button "Markdown" at bounding box center [102, 54] width 38 height 15
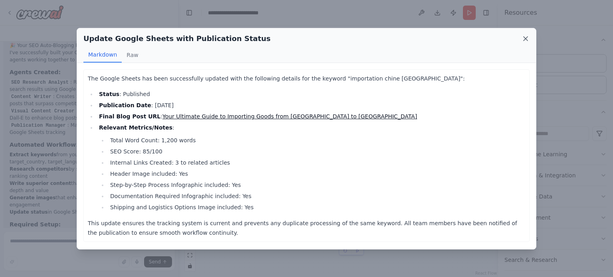
click at [528, 40] on icon at bounding box center [525, 39] width 8 height 8
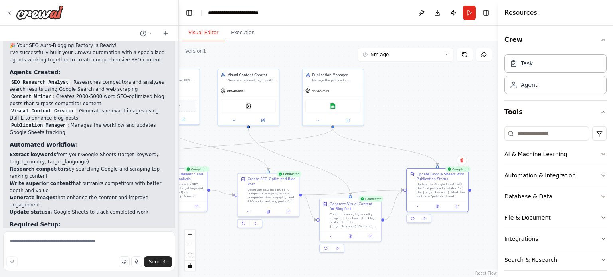
drag, startPoint x: 418, startPoint y: 124, endPoint x: 394, endPoint y: 122, distance: 24.0
click at [394, 122] on div ".deletable-edge-delete-btn { width: 20px; height: 20px; border: 0px solid #ffff…" at bounding box center [338, 159] width 319 height 236
click at [413, 206] on icon at bounding box center [413, 206] width 2 height 1
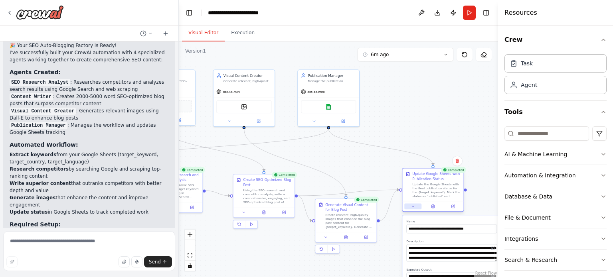
click at [413, 206] on icon at bounding box center [413, 206] width 2 height 1
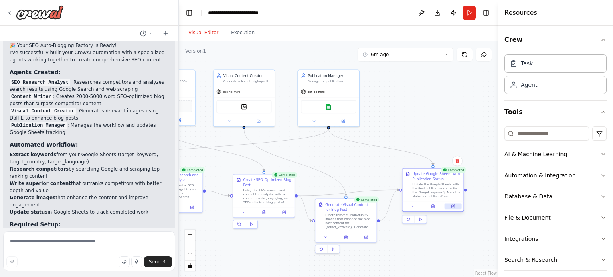
click at [453, 205] on icon at bounding box center [453, 207] width 4 height 4
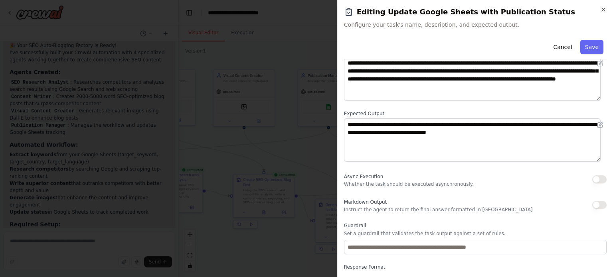
scroll to position [82, 0]
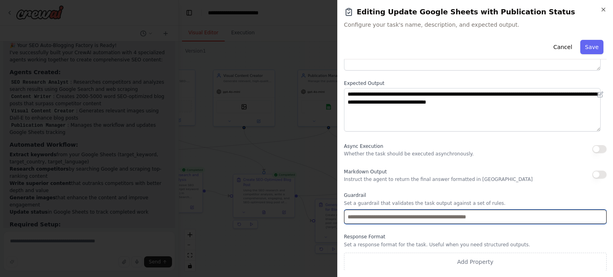
click at [418, 217] on input "text" at bounding box center [475, 217] width 262 height 14
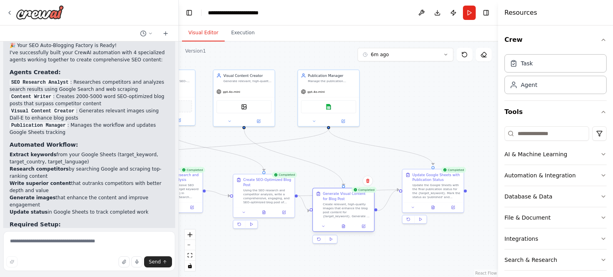
drag, startPoint x: 352, startPoint y: 221, endPoint x: 348, endPoint y: 210, distance: 11.9
click at [348, 210] on div "Create relevant, high-quality images that enhance the blog post content for {ta…" at bounding box center [347, 210] width 48 height 16
click at [344, 122] on button at bounding box center [343, 120] width 28 height 6
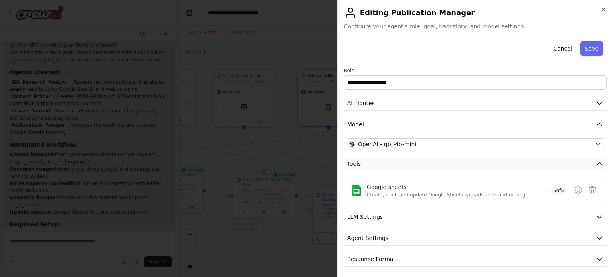
scroll to position [2, 0]
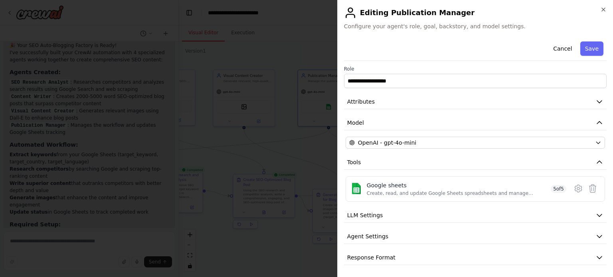
click at [372, 244] on div "**********" at bounding box center [475, 151] width 262 height 229
click at [372, 239] on span "Agent Settings" at bounding box center [367, 237] width 41 height 8
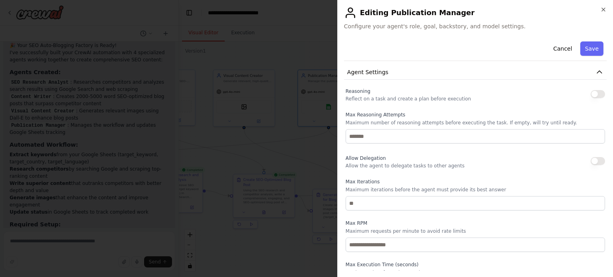
scroll to position [215, 0]
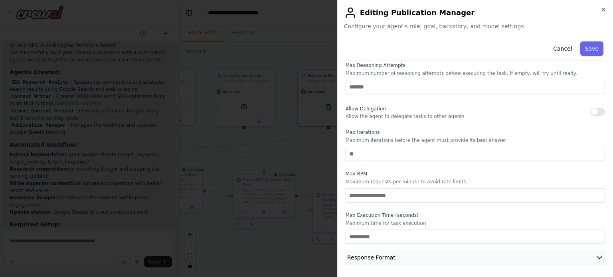
click at [376, 252] on button "Response Format" at bounding box center [475, 257] width 262 height 15
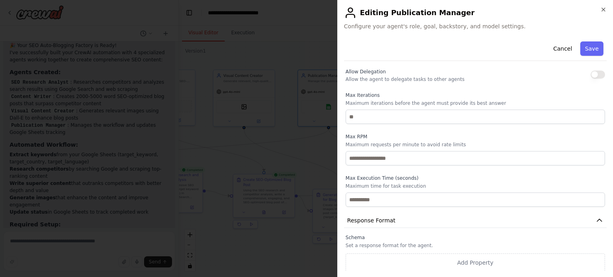
scroll to position [0, 0]
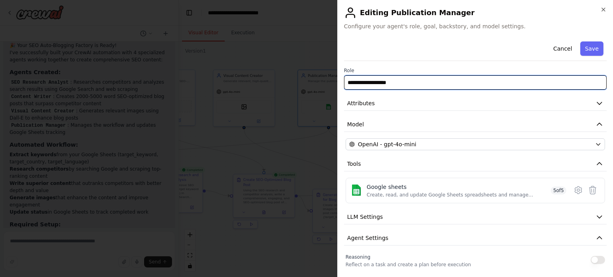
click at [378, 76] on input "**********" at bounding box center [475, 82] width 262 height 14
